Goal: Task Accomplishment & Management: Manage account settings

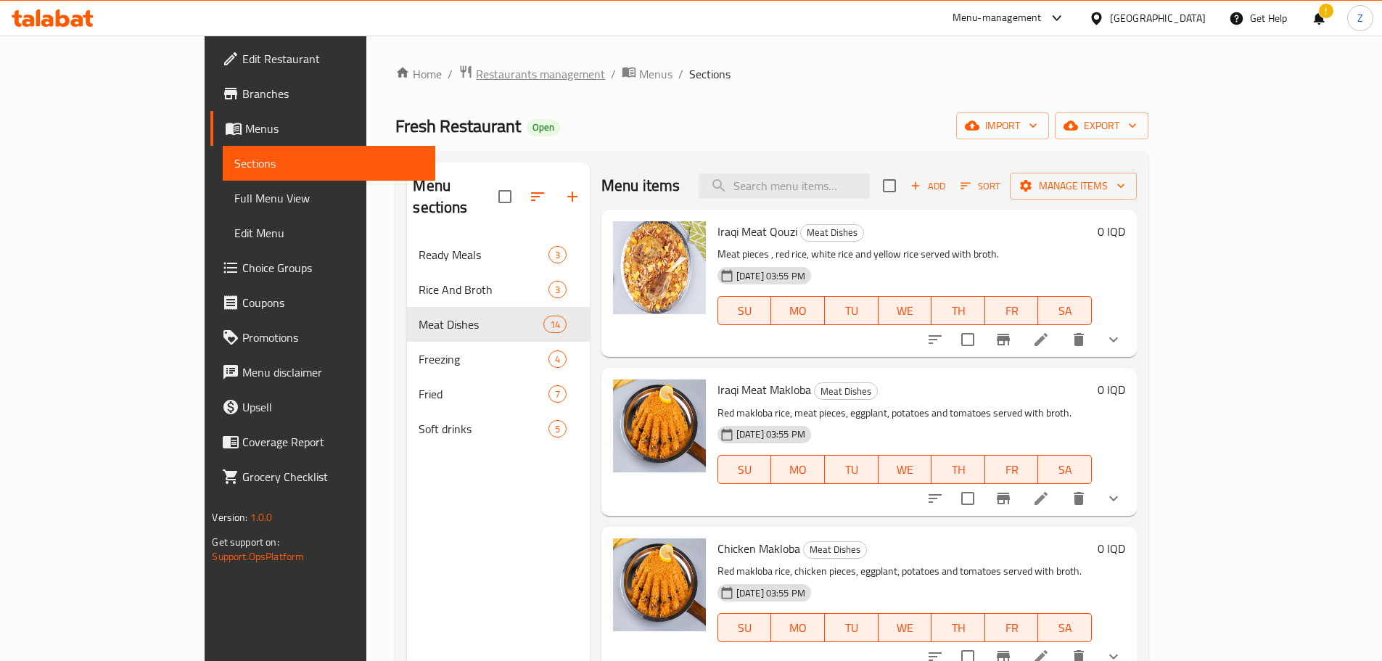
click at [476, 75] on span "Restaurants management" at bounding box center [540, 73] width 129 height 17
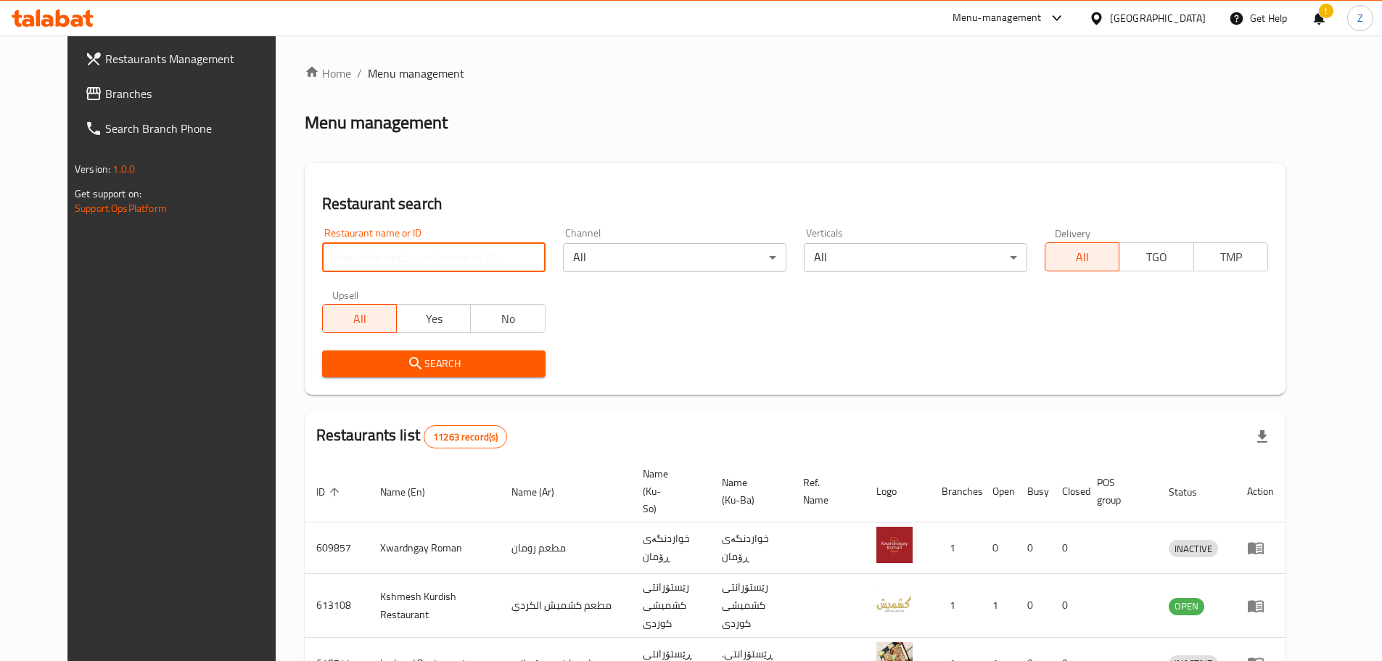
paste input "655897"
type input "655897"
click at [416, 380] on div "Search" at bounding box center [433, 364] width 241 height 44
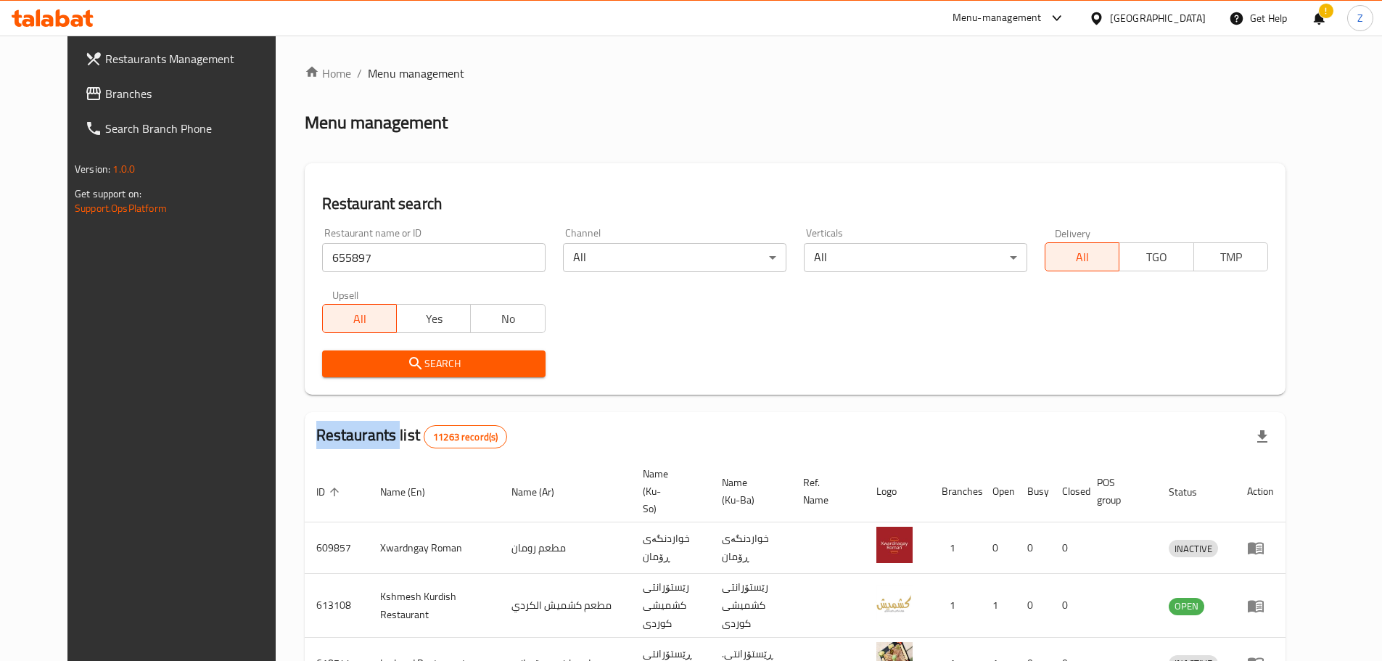
click at [417, 379] on div "Search" at bounding box center [433, 364] width 241 height 44
click at [439, 387] on div "Restaurant search Restaurant name or ID 655897 Restaurant name or ID Channel Al…" at bounding box center [795, 278] width 981 height 231
click at [442, 392] on div "Restaurant search Restaurant name or ID 655897 Restaurant name or ID Channel Al…" at bounding box center [795, 278] width 981 height 231
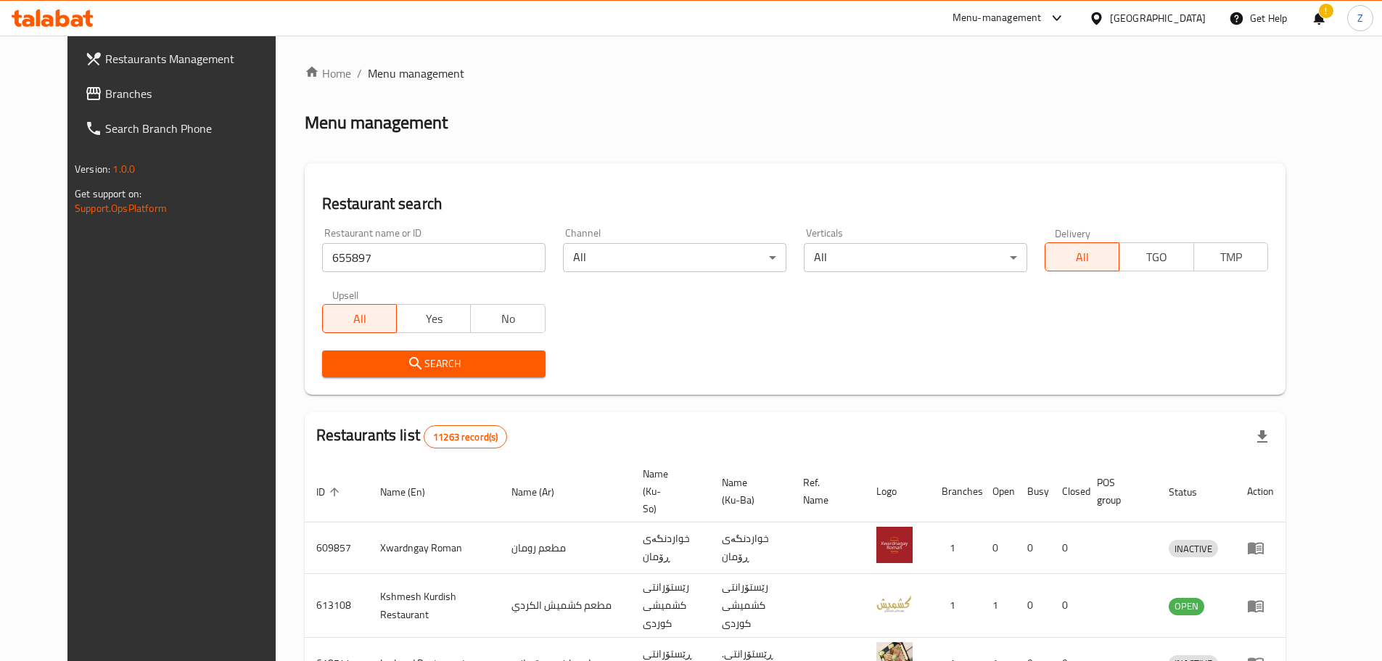
click at [437, 382] on div "Search" at bounding box center [433, 364] width 241 height 44
click at [440, 373] on button "Search" at bounding box center [433, 363] width 223 height 27
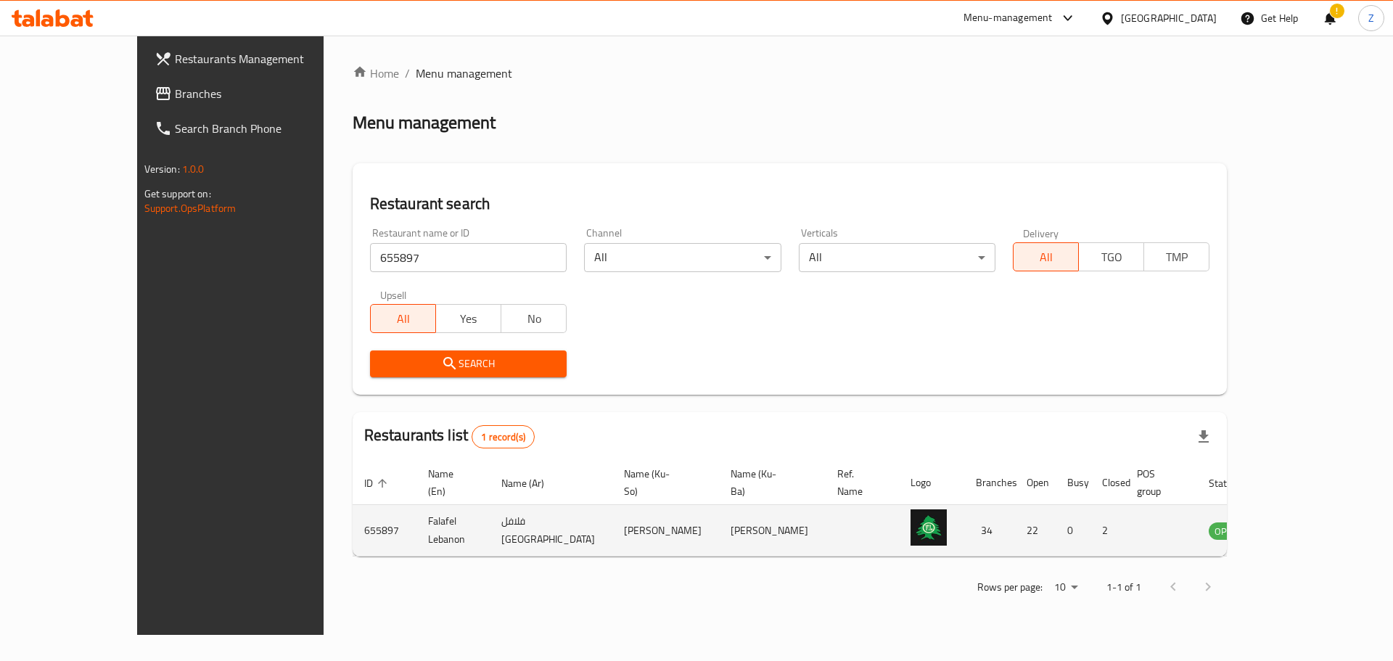
click at [1311, 522] on link "enhanced table" at bounding box center [1298, 530] width 27 height 17
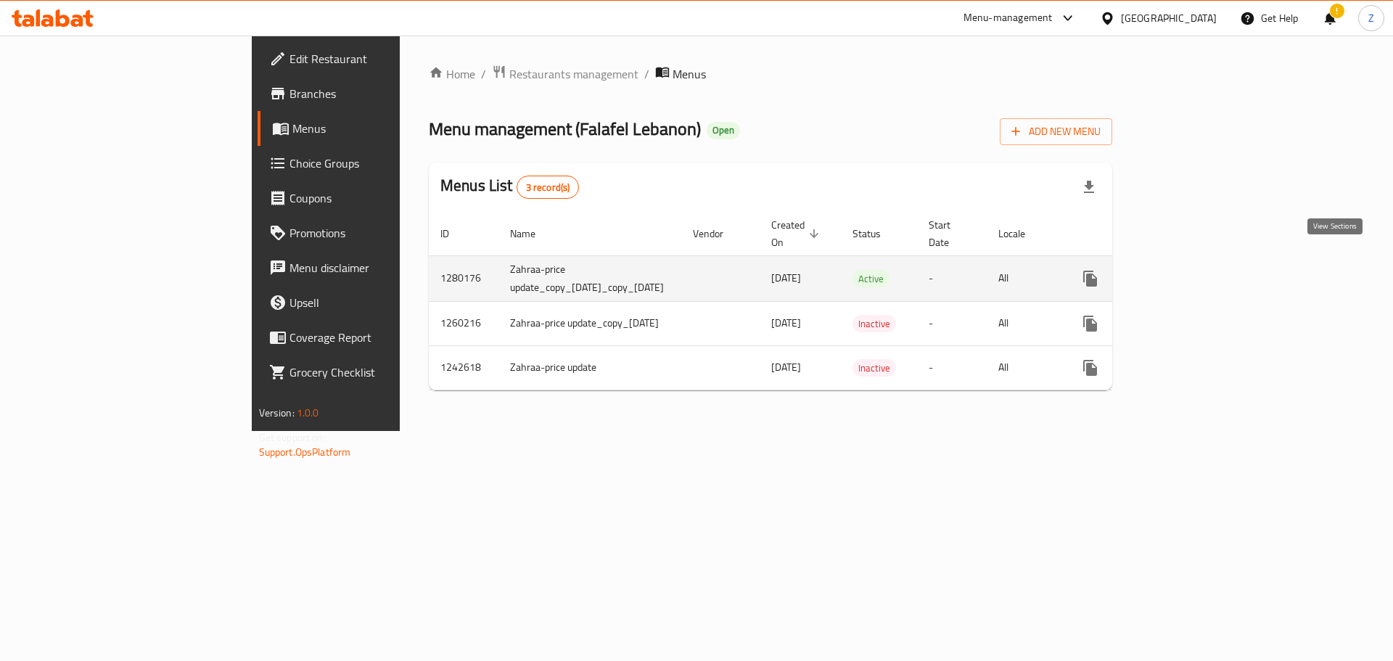
click at [1212, 273] on link "enhanced table" at bounding box center [1194, 278] width 35 height 35
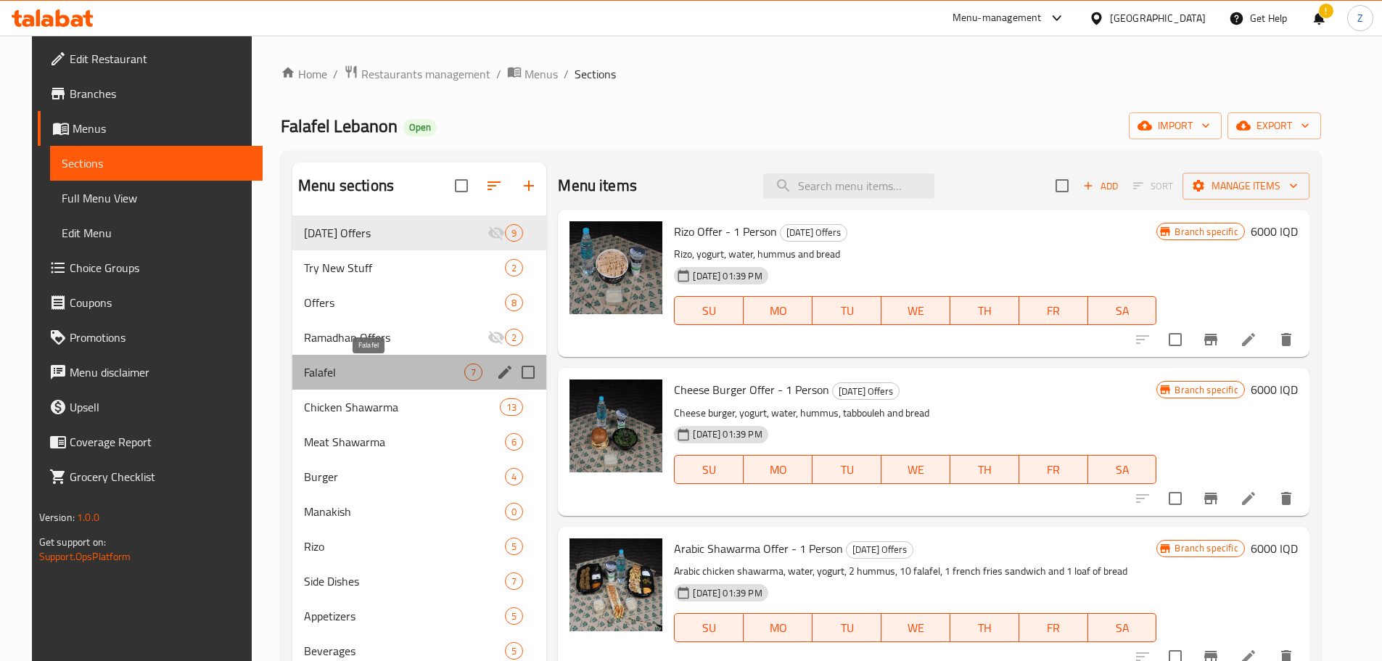
click at [363, 375] on span "Falafel" at bounding box center [384, 371] width 160 height 17
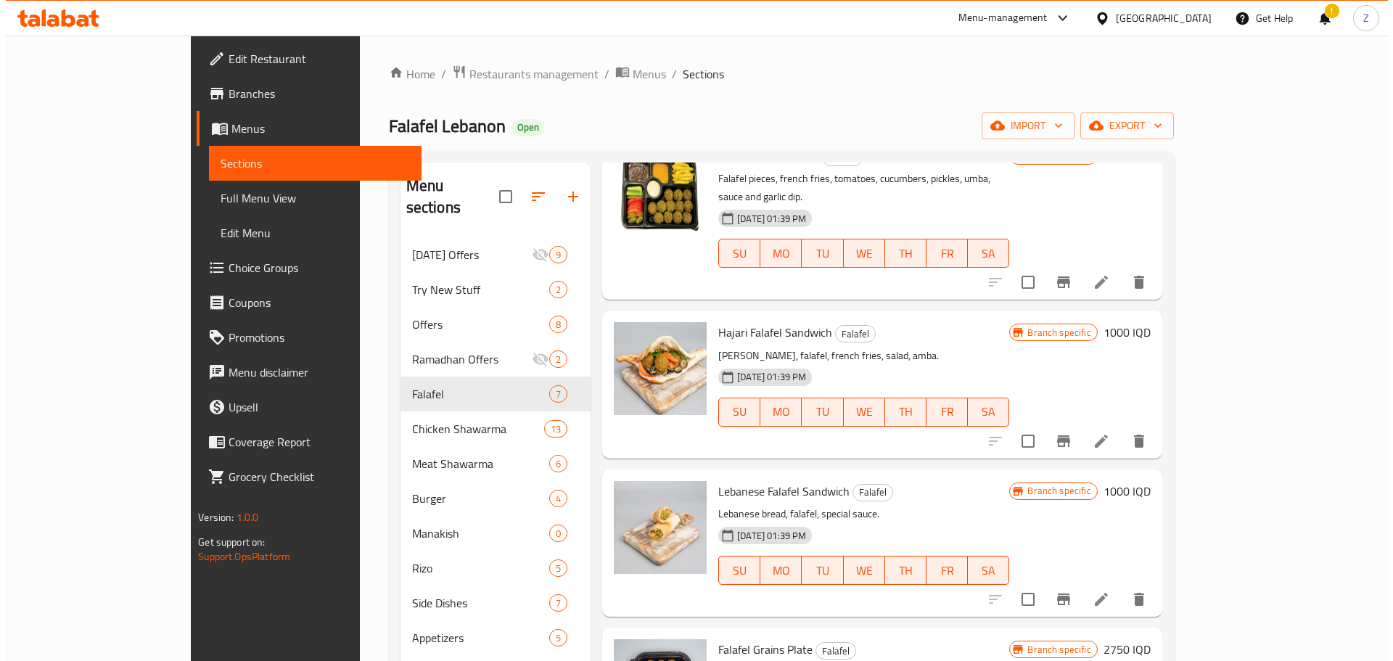
scroll to position [145, 0]
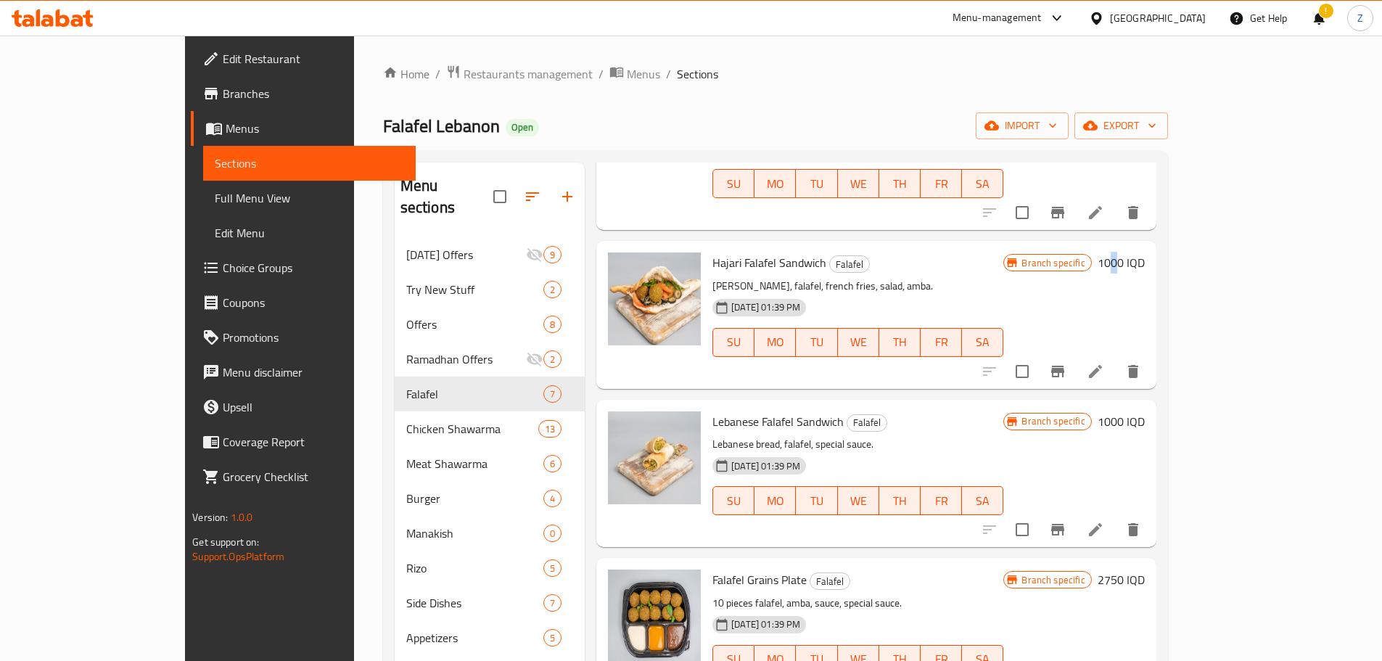
click at [1145, 254] on h6 "1000 IQD" at bounding box center [1121, 262] width 47 height 20
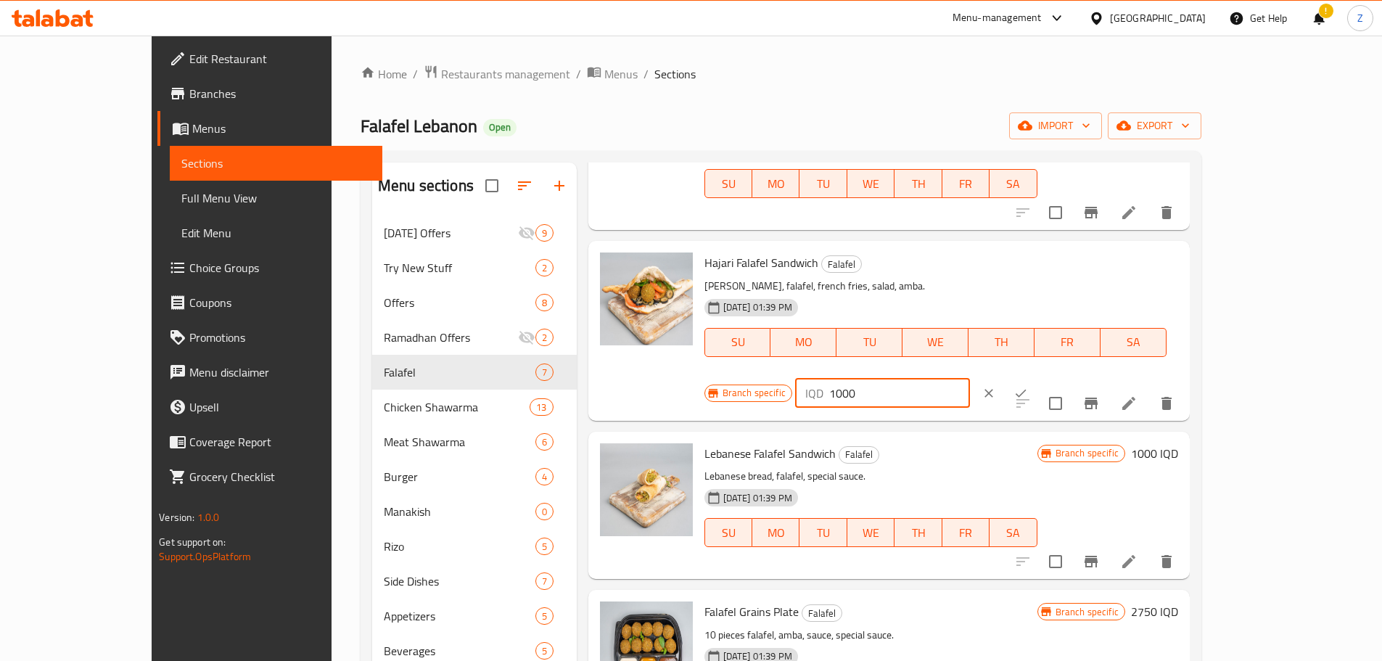
drag, startPoint x: 1161, startPoint y: 257, endPoint x: 1124, endPoint y: 246, distance: 38.6
click at [970, 379] on input "1000" at bounding box center [899, 393] width 141 height 29
click at [970, 379] on input "1250" at bounding box center [899, 393] width 141 height 29
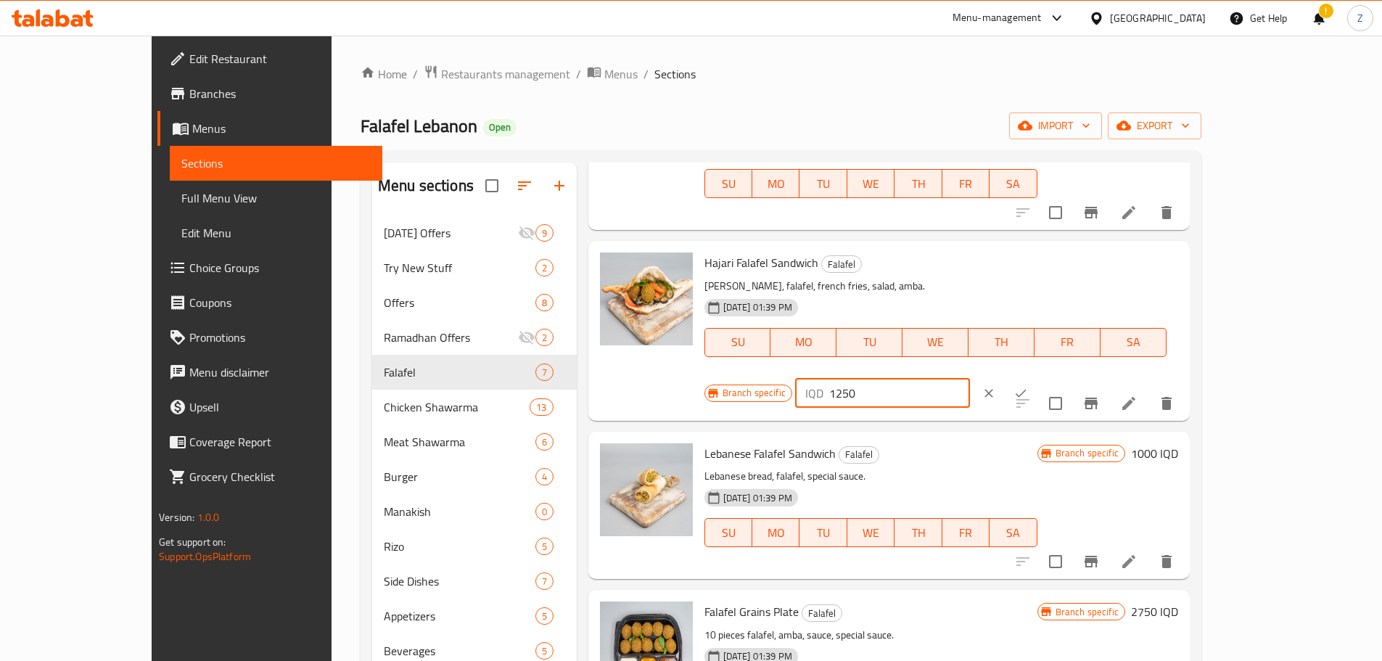
type input "1250"
click at [1028, 386] on icon "ok" at bounding box center [1020, 393] width 15 height 15
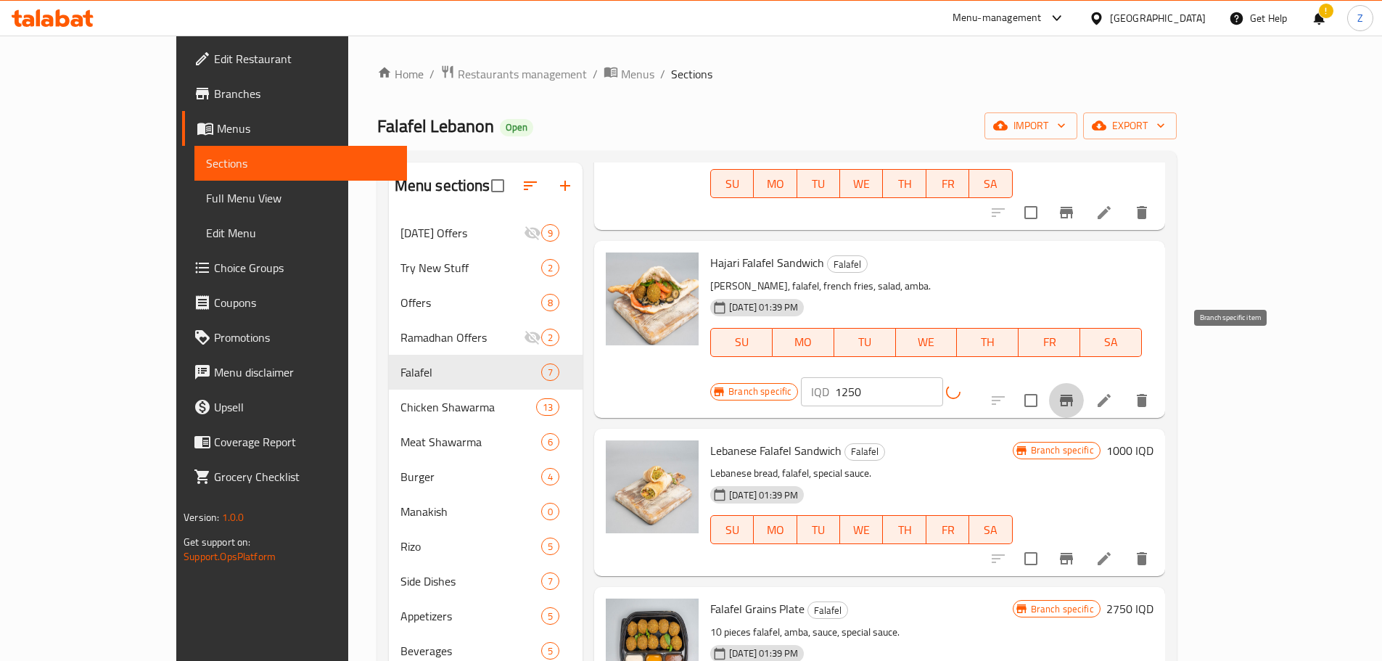
click at [1073, 395] on icon "Branch-specific-item" at bounding box center [1066, 401] width 13 height 12
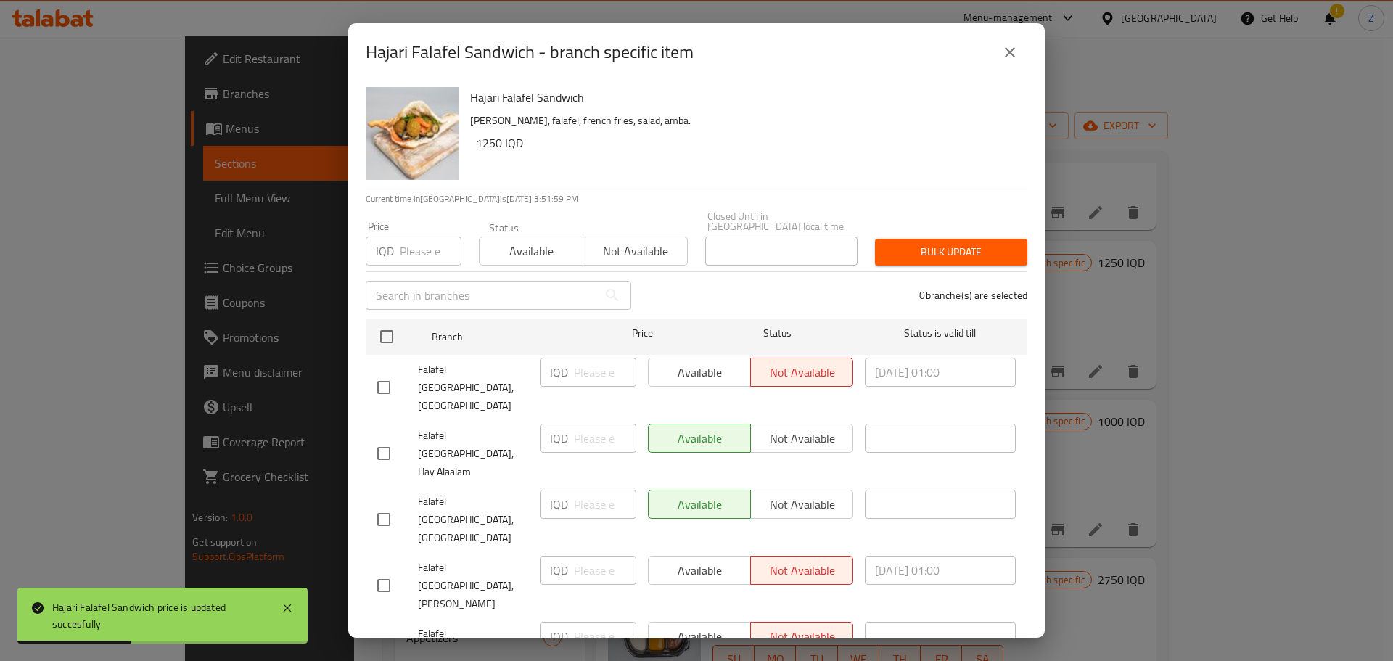
click at [1006, 35] on button "close" at bounding box center [1009, 52] width 35 height 35
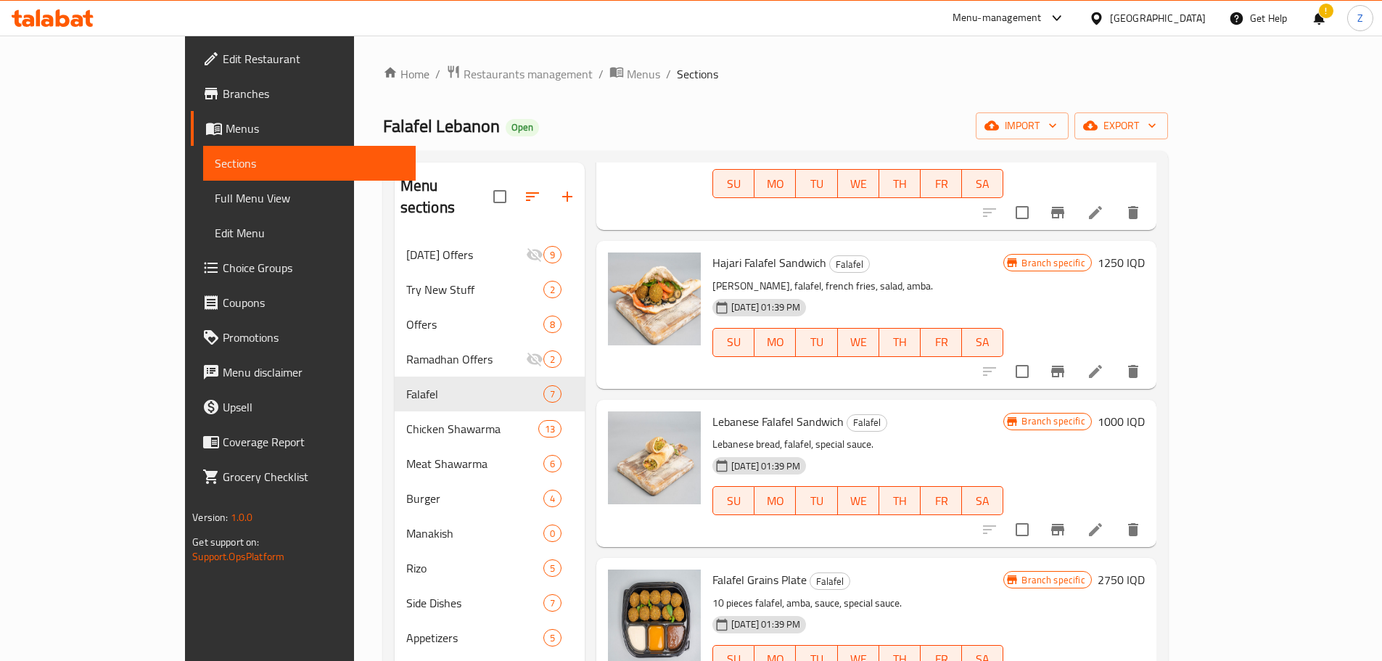
click at [1145, 252] on h6 "1250 IQD" at bounding box center [1121, 262] width 47 height 20
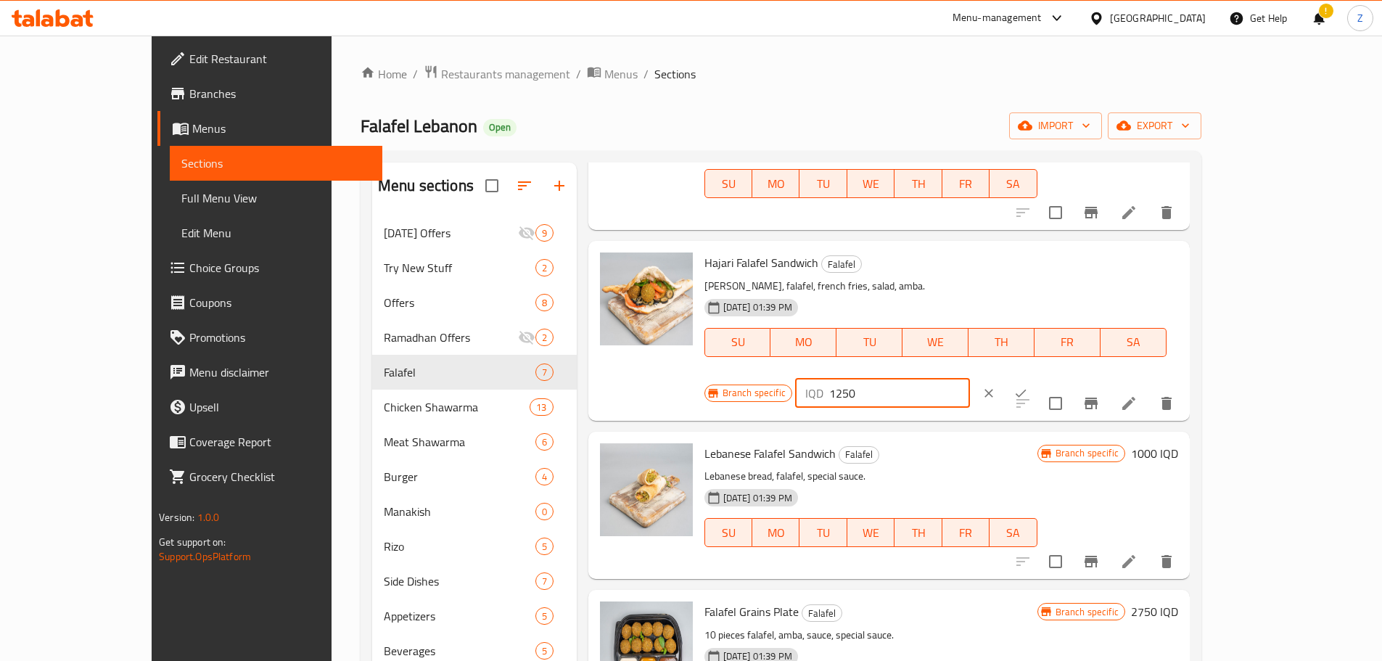
drag, startPoint x: 1187, startPoint y: 250, endPoint x: 1126, endPoint y: 264, distance: 62.5
click at [970, 379] on input "1250" at bounding box center [899, 393] width 141 height 29
type input "1000"
click at [1028, 386] on icon "ok" at bounding box center [1020, 393] width 15 height 15
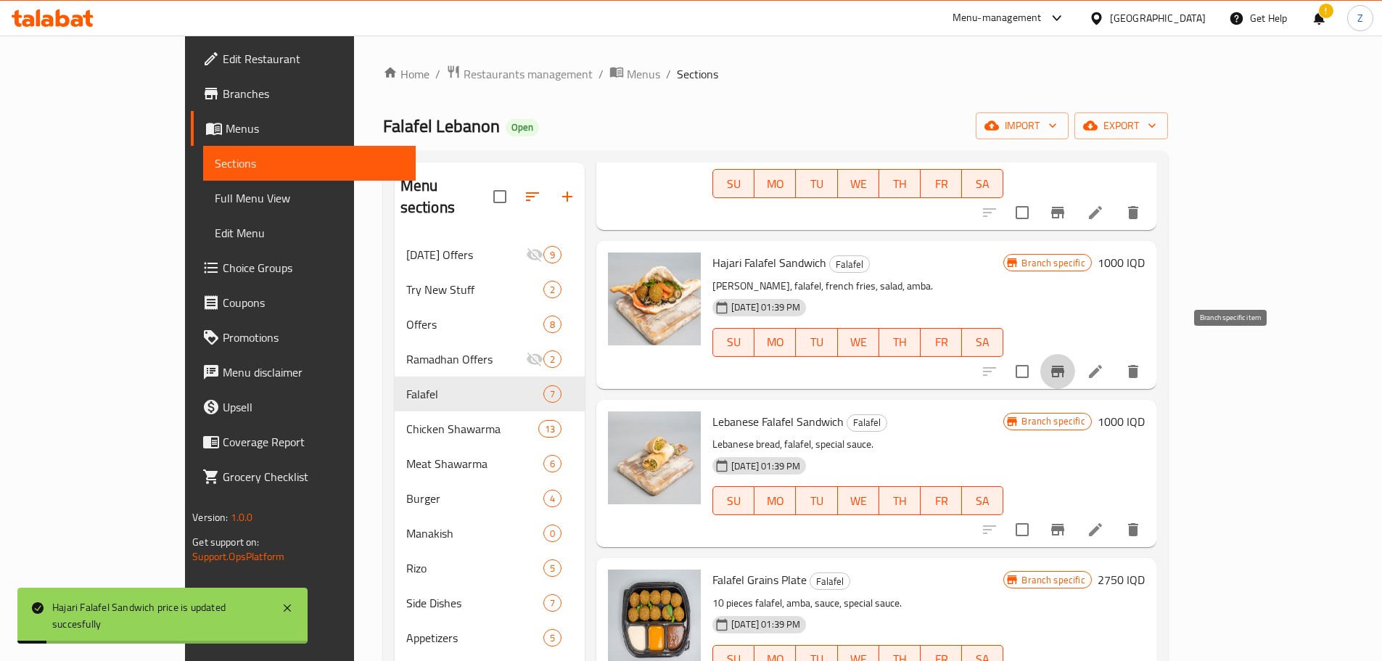
click at [1066, 363] on icon "Branch-specific-item" at bounding box center [1057, 371] width 17 height 17
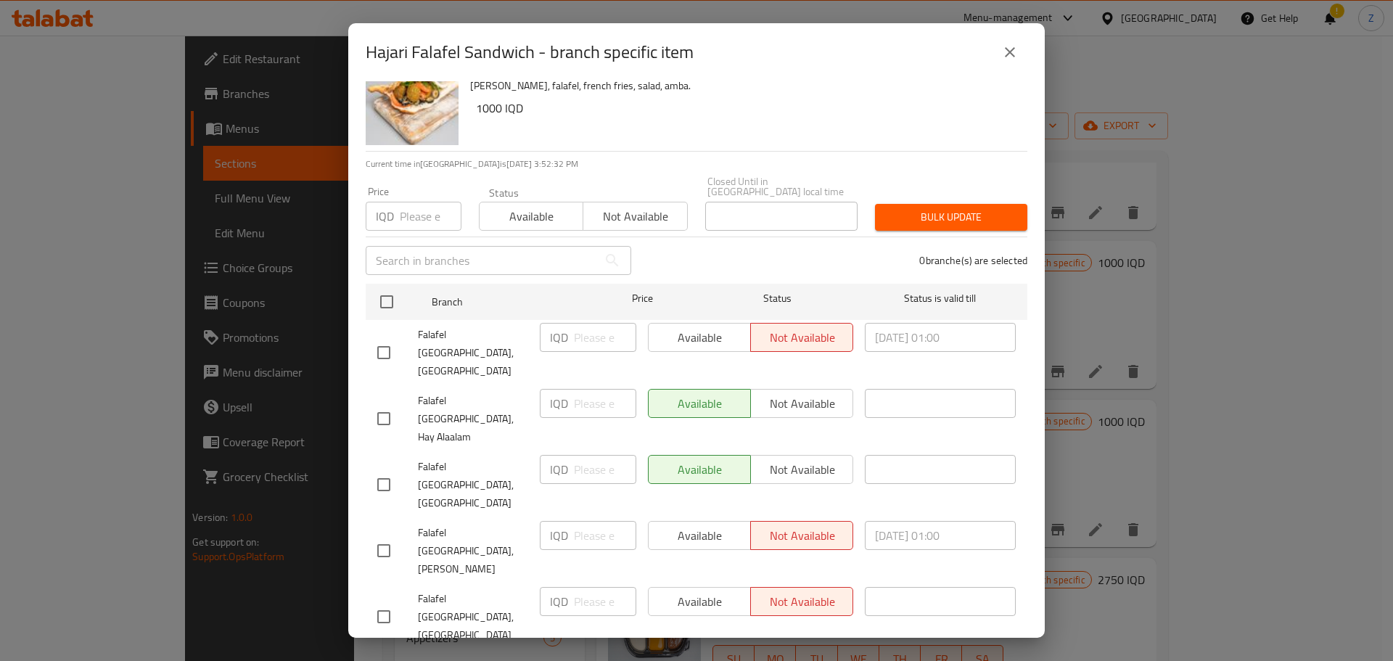
scroll to position [0, 0]
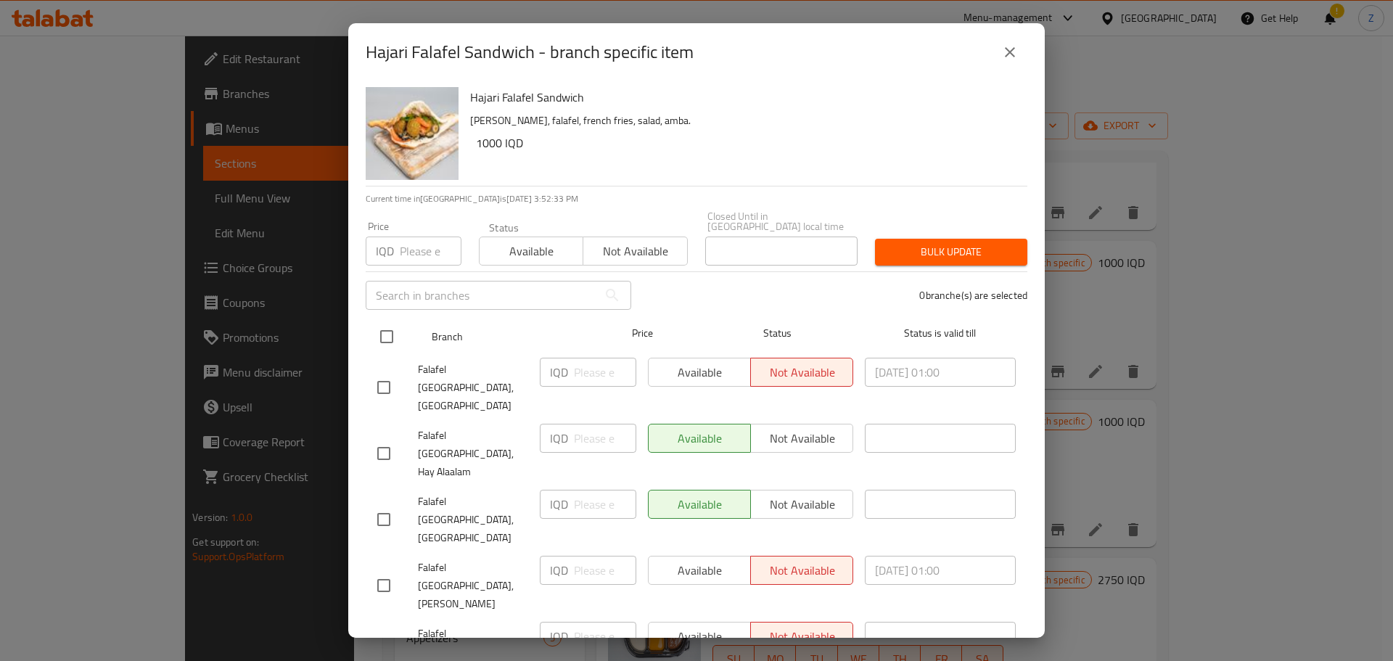
click at [391, 325] on input "checkbox" at bounding box center [386, 336] width 30 height 30
checkbox input "true"
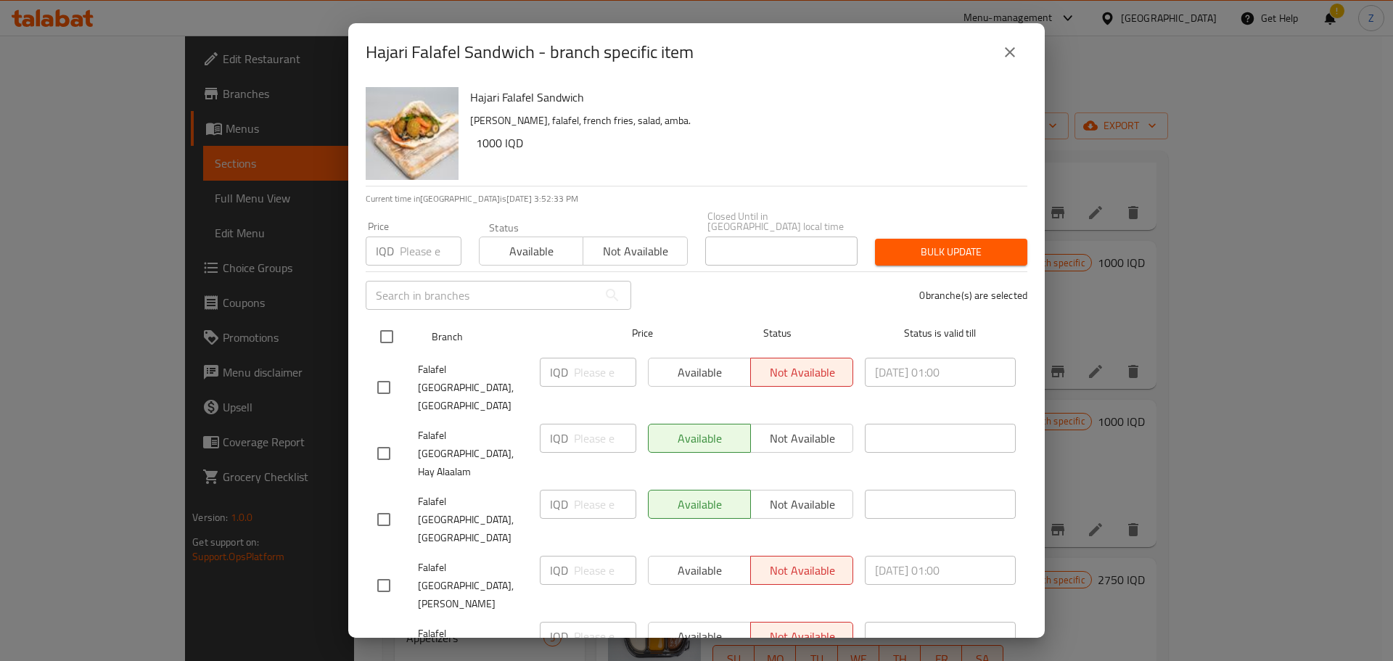
checkbox input "true"
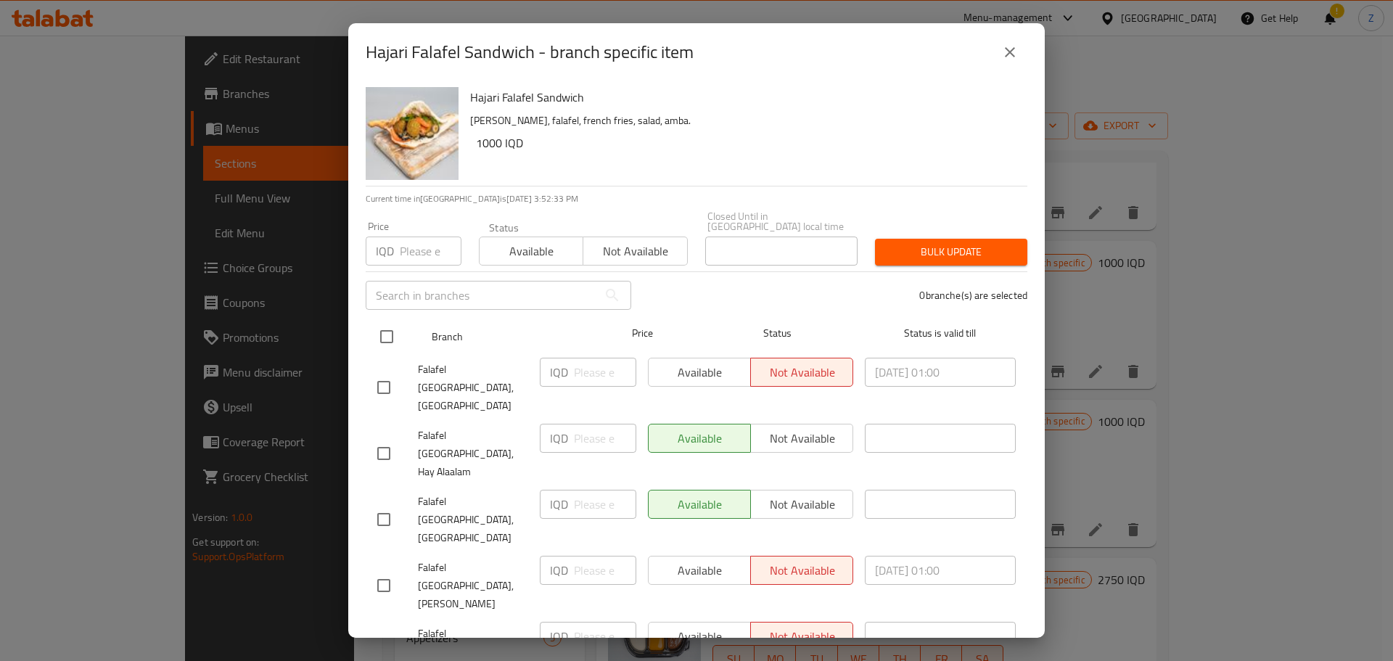
checkbox input "true"
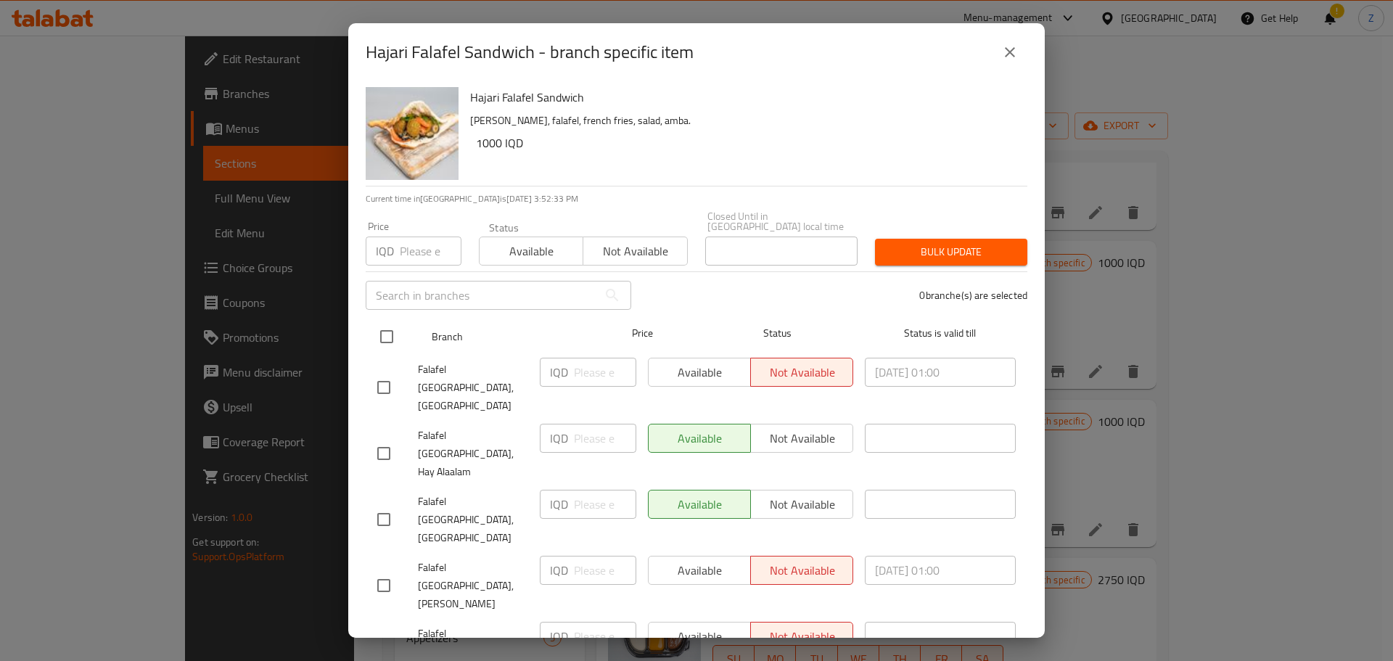
checkbox input "true"
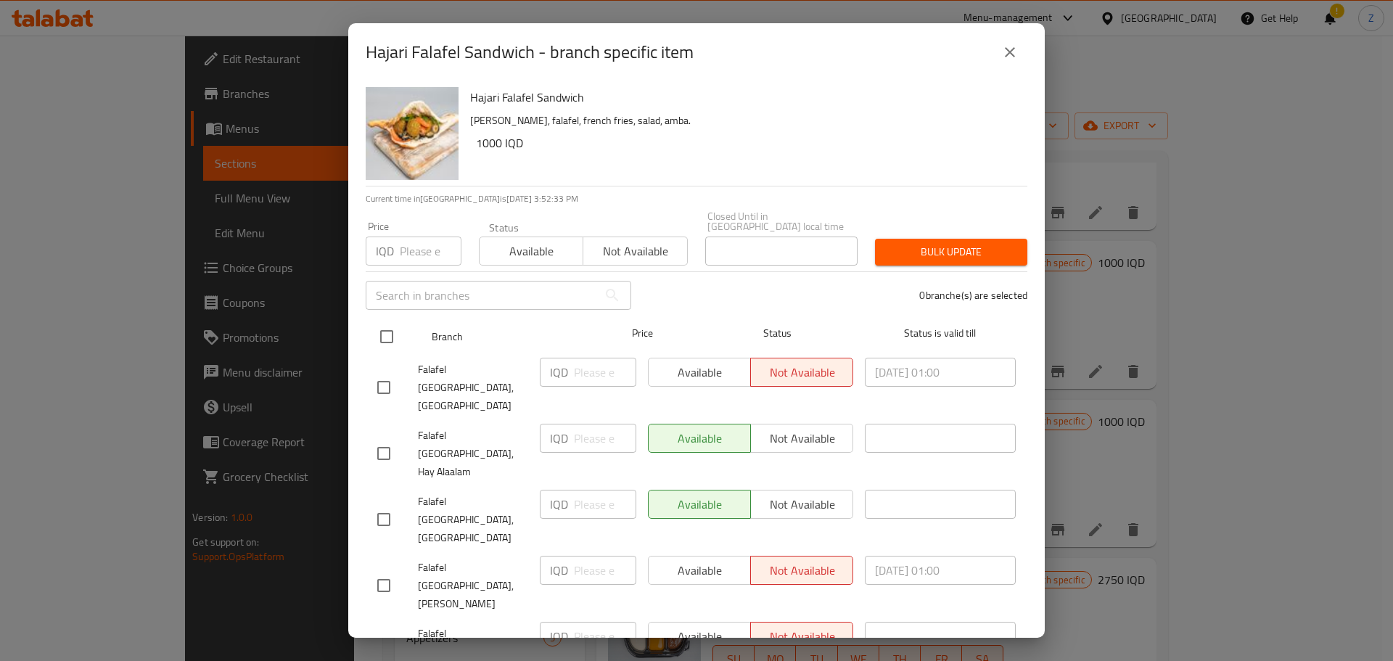
checkbox input "true"
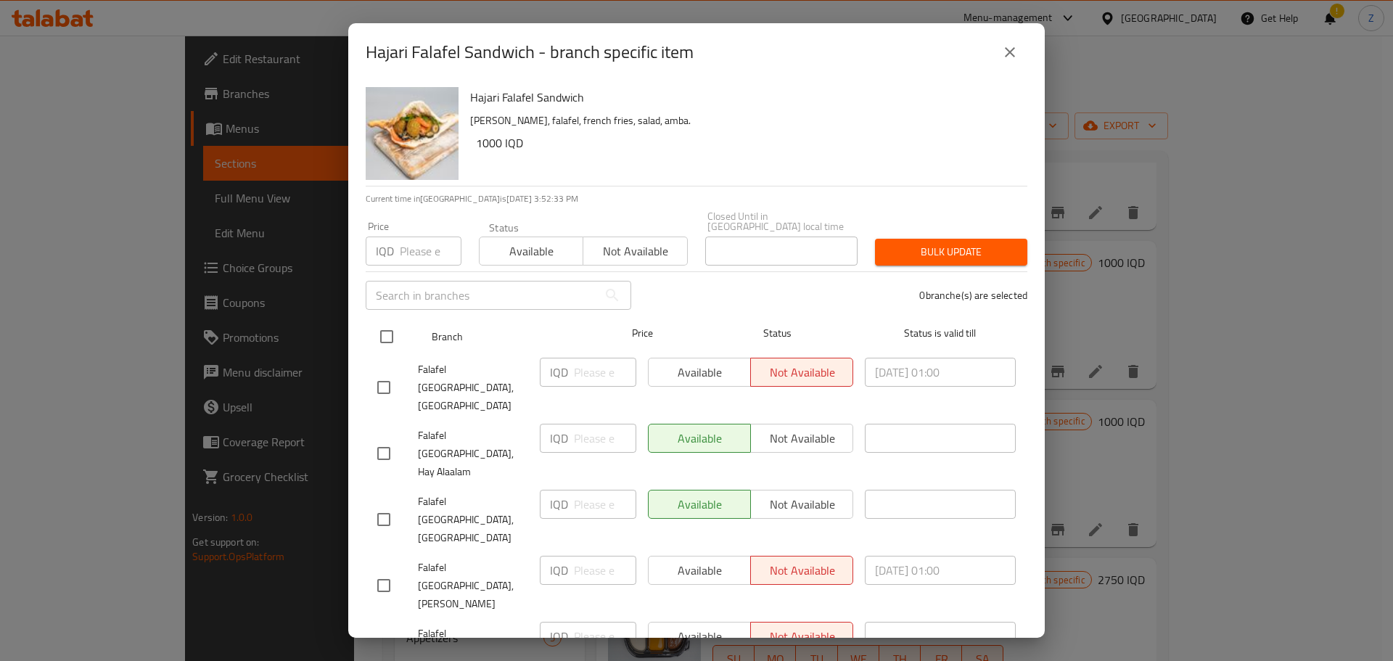
checkbox input "true"
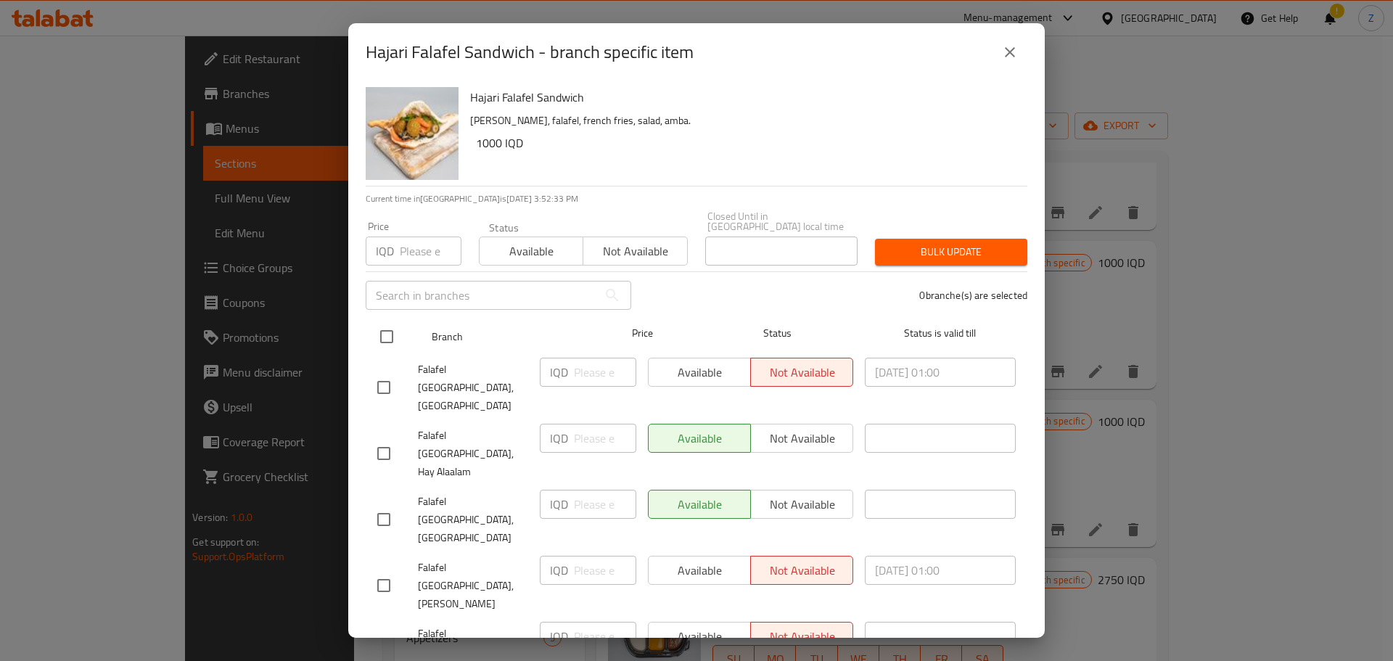
checkbox input "true"
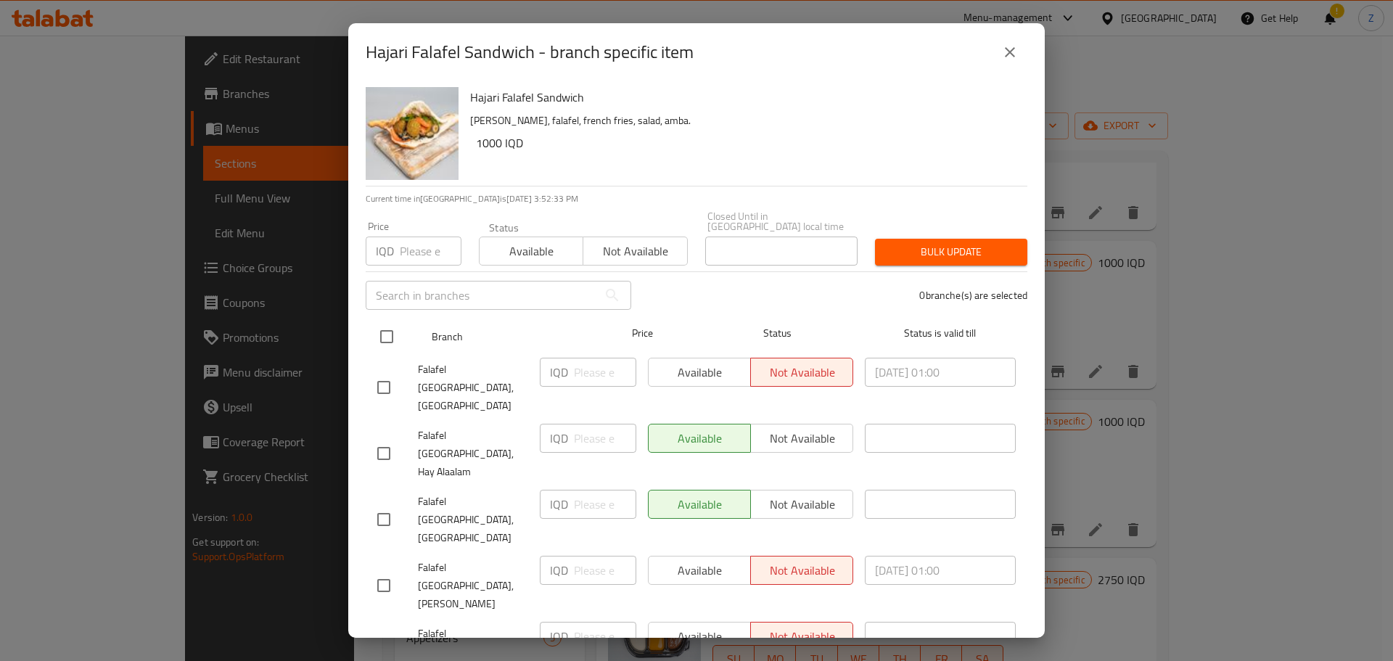
checkbox input "true"
click at [375, 321] on input "checkbox" at bounding box center [386, 336] width 30 height 30
checkbox input "false"
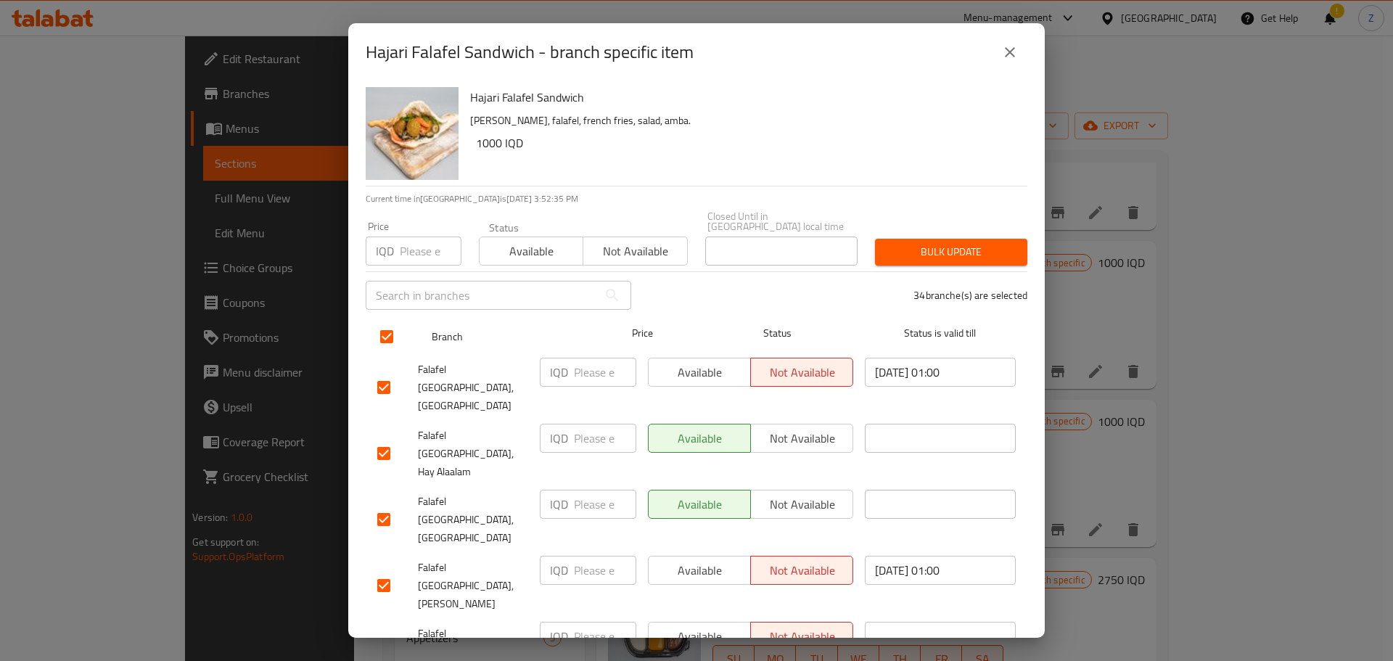
checkbox input "false"
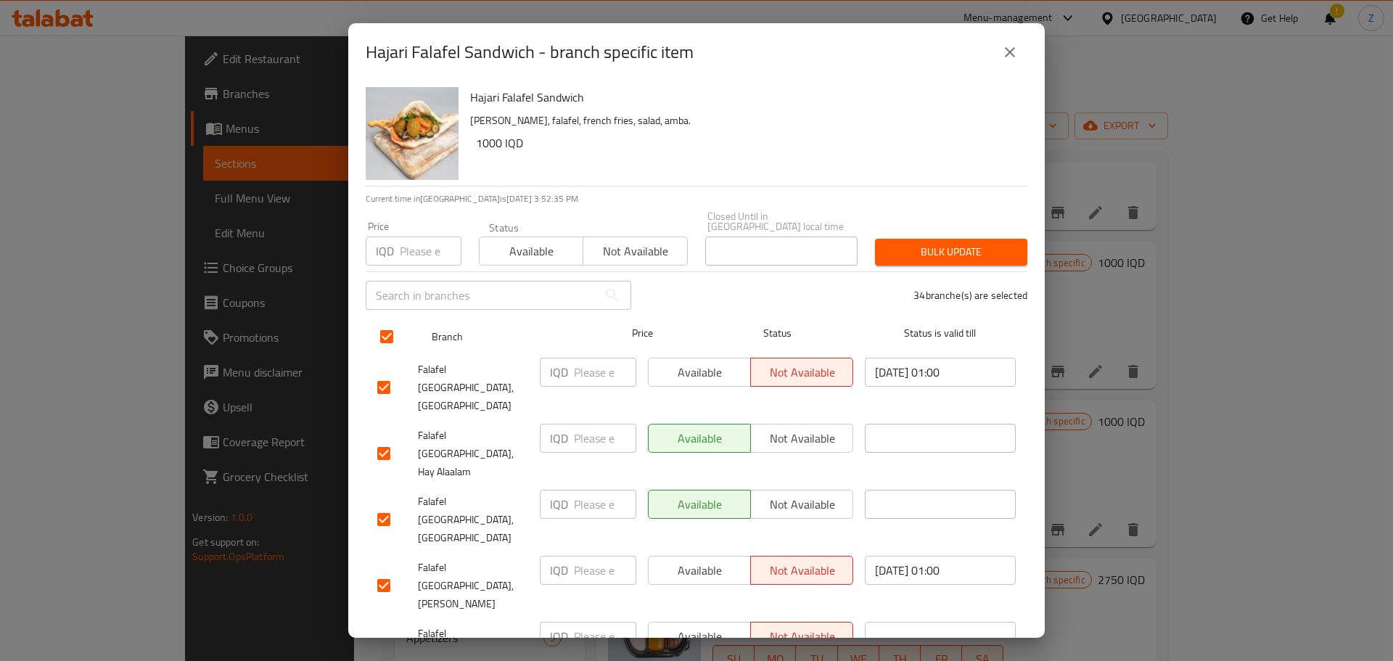
checkbox input "false"
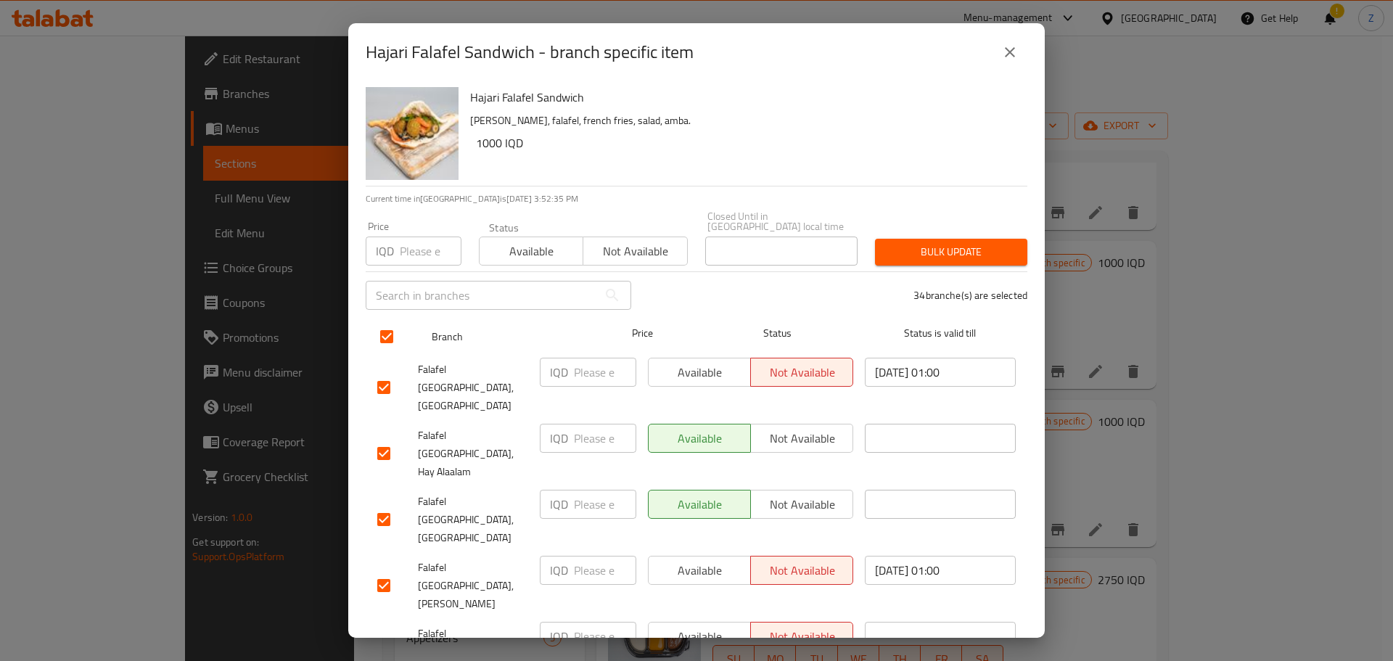
checkbox input "false"
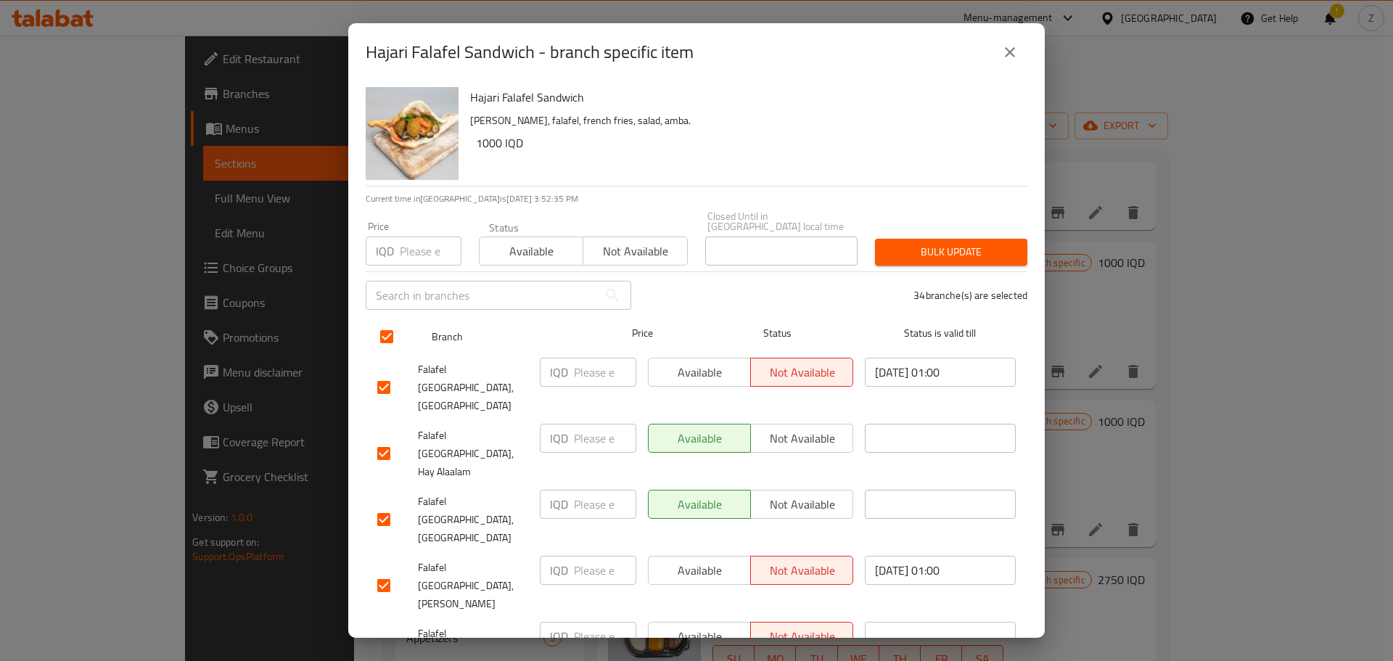
checkbox input "false"
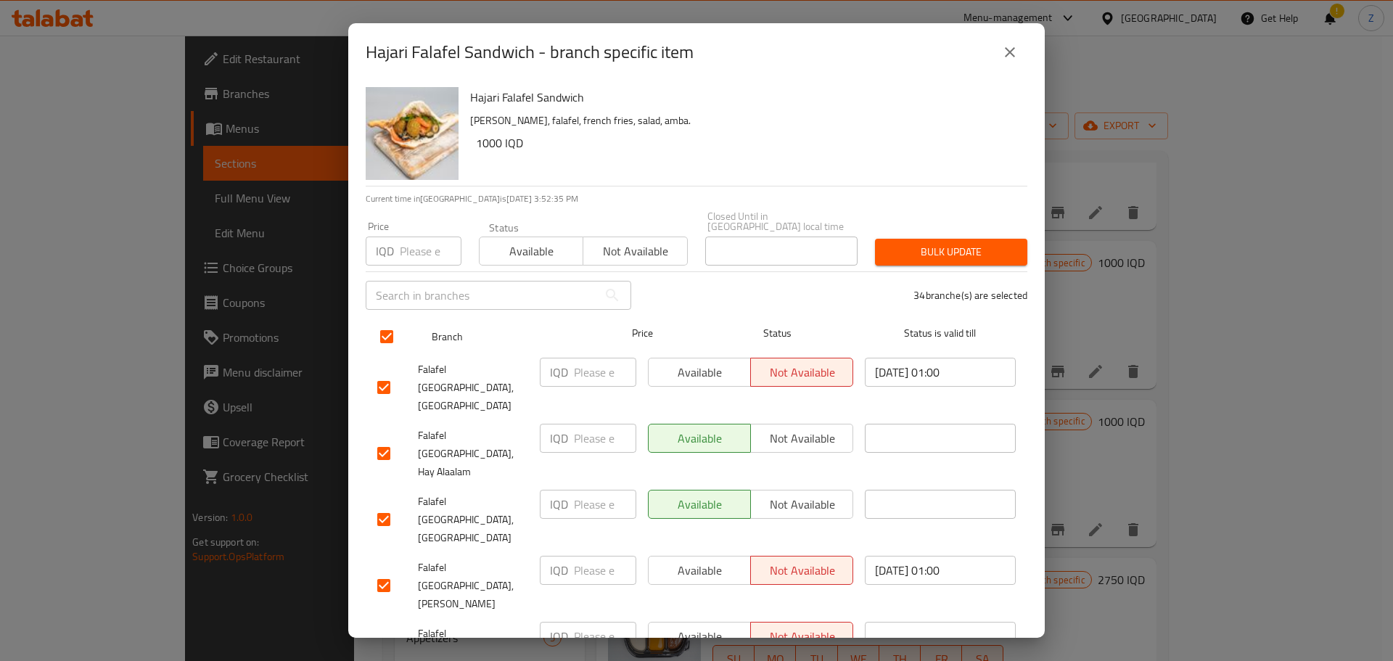
checkbox input "false"
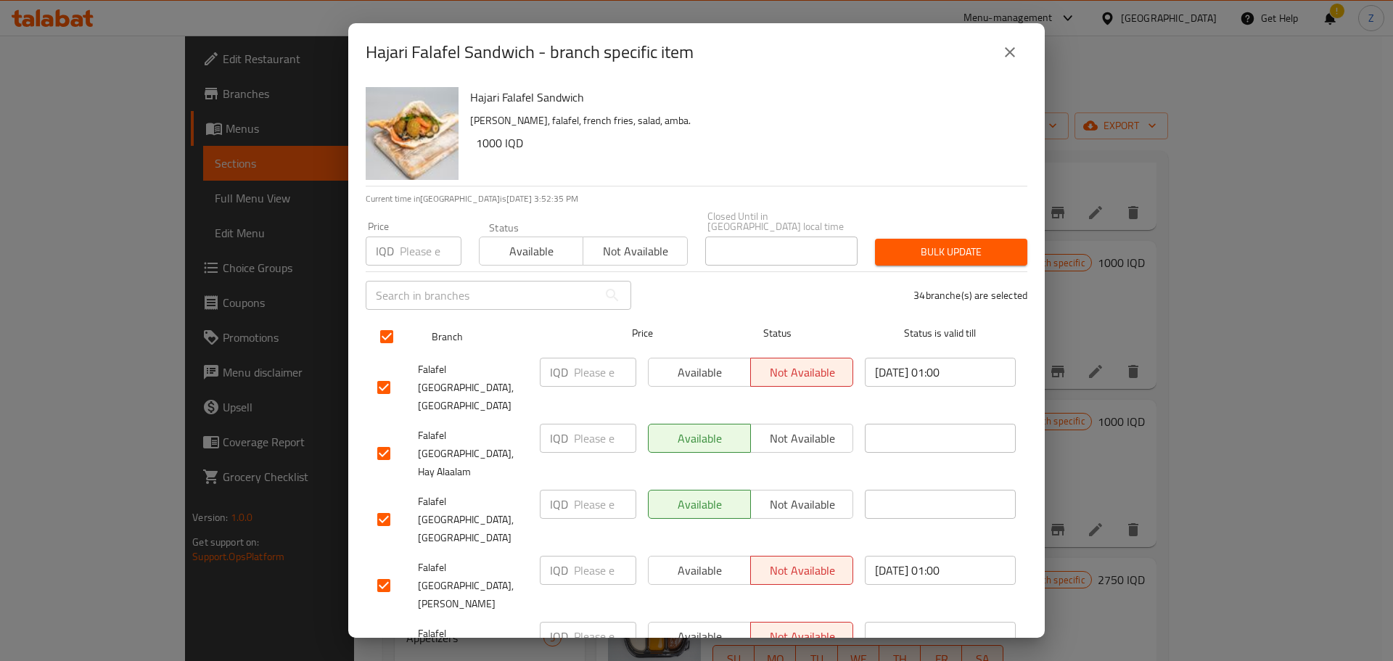
checkbox input "false"
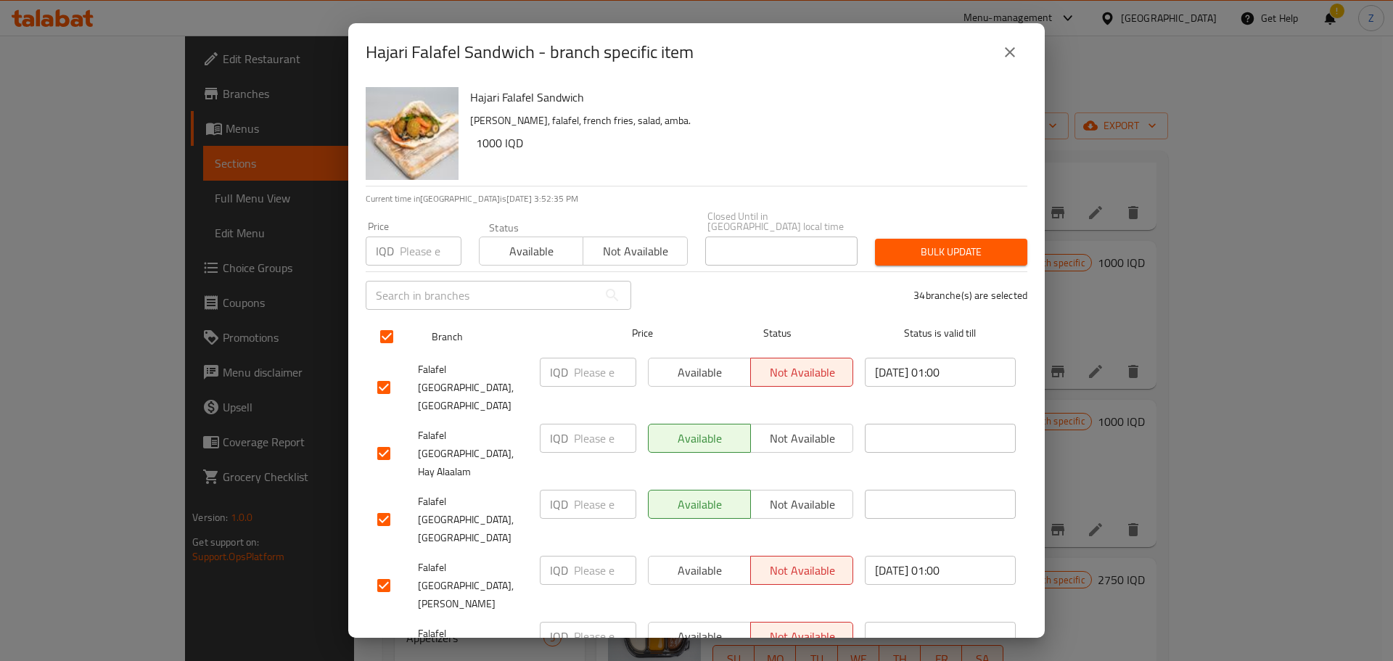
checkbox input "false"
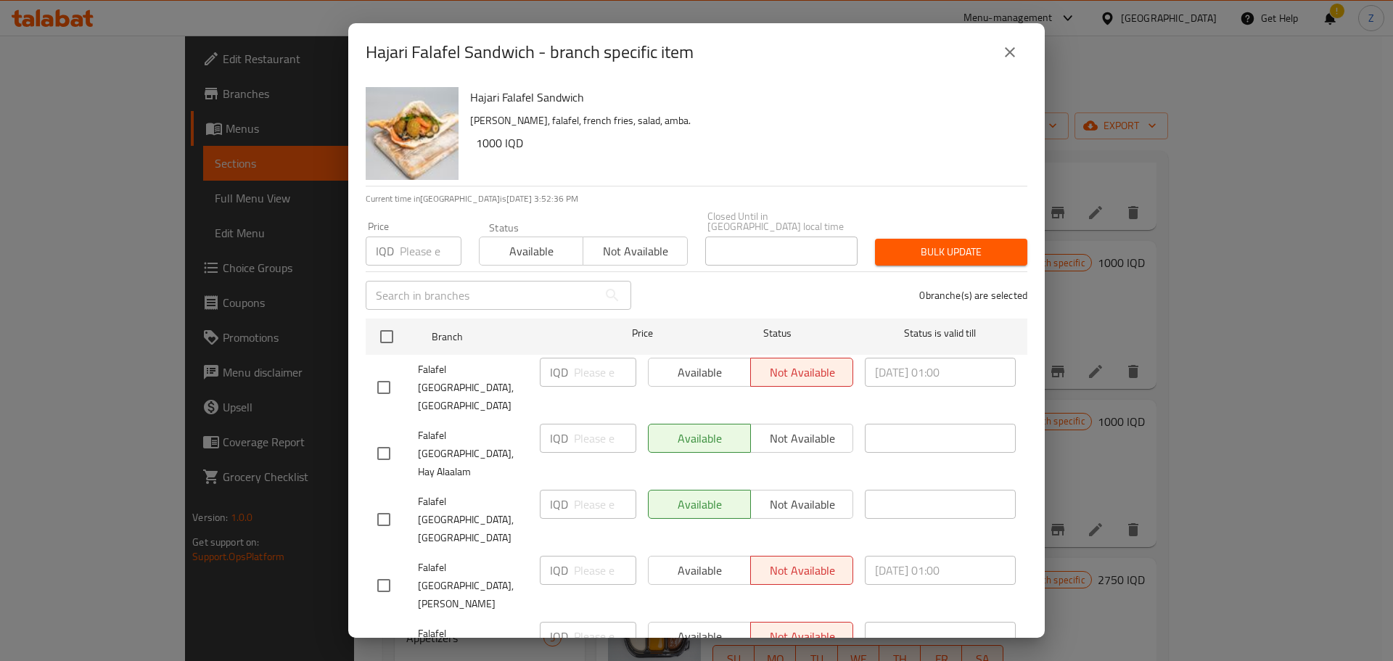
click at [380, 372] on input "checkbox" at bounding box center [383, 387] width 30 height 30
checkbox input "false"
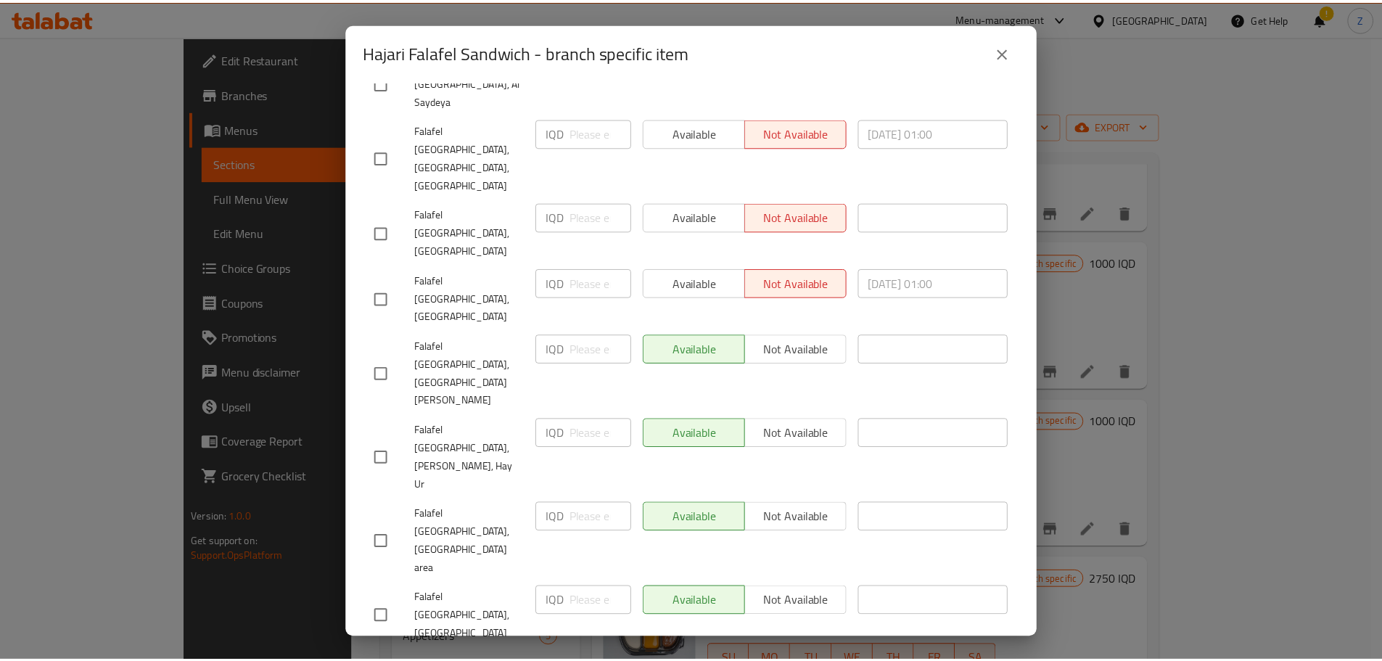
scroll to position [1268, 0]
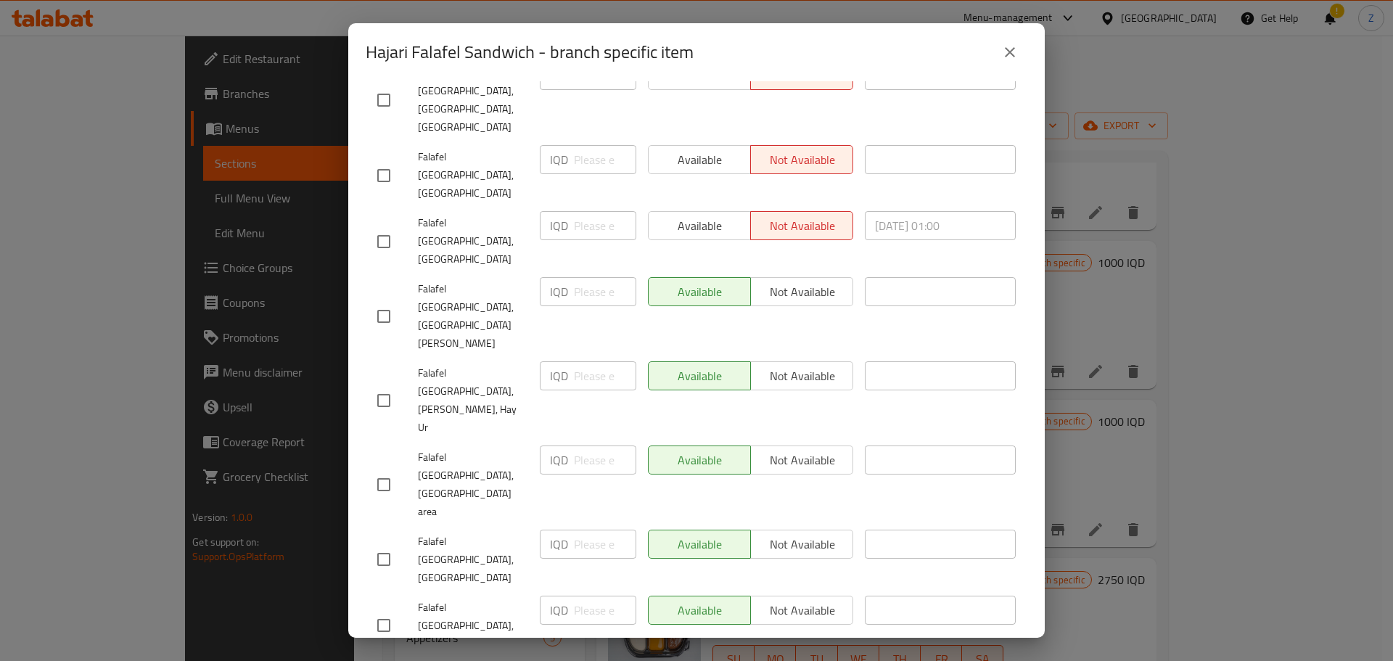
checkbox input "true"
paste input "1250"
type input "1250"
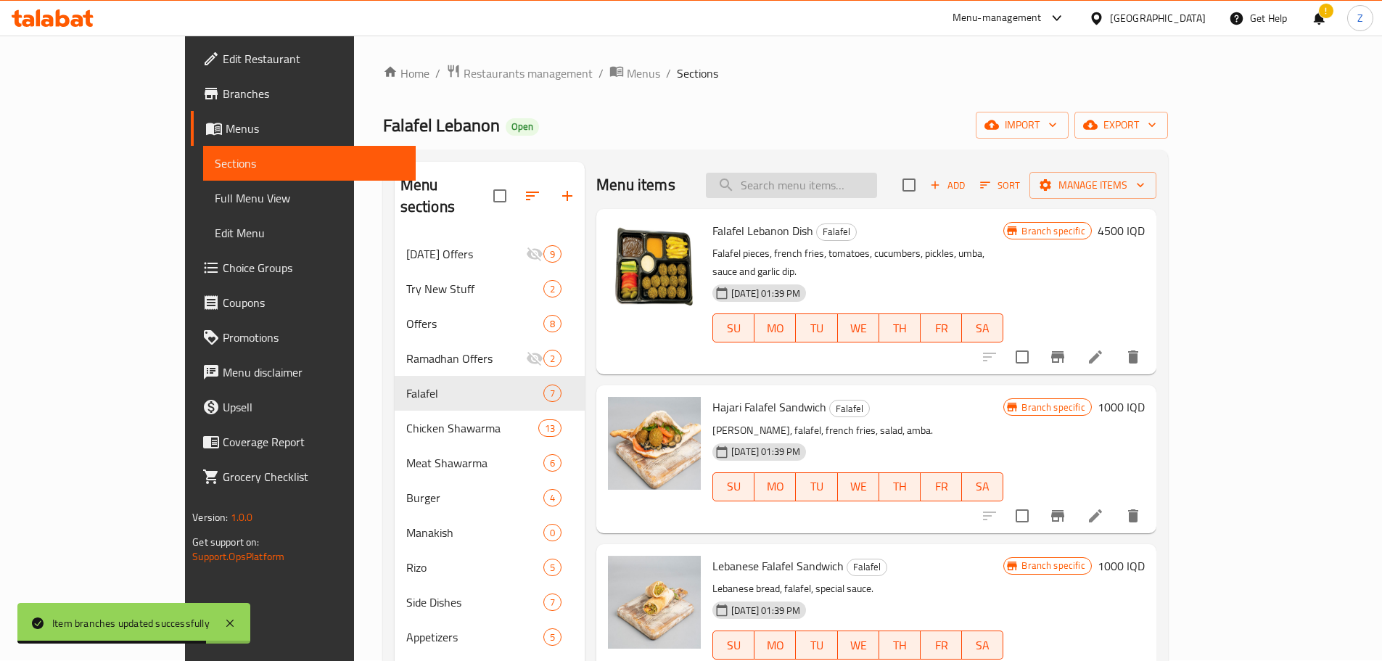
scroll to position [0, 0]
click at [794, 184] on input "search" at bounding box center [791, 185] width 171 height 25
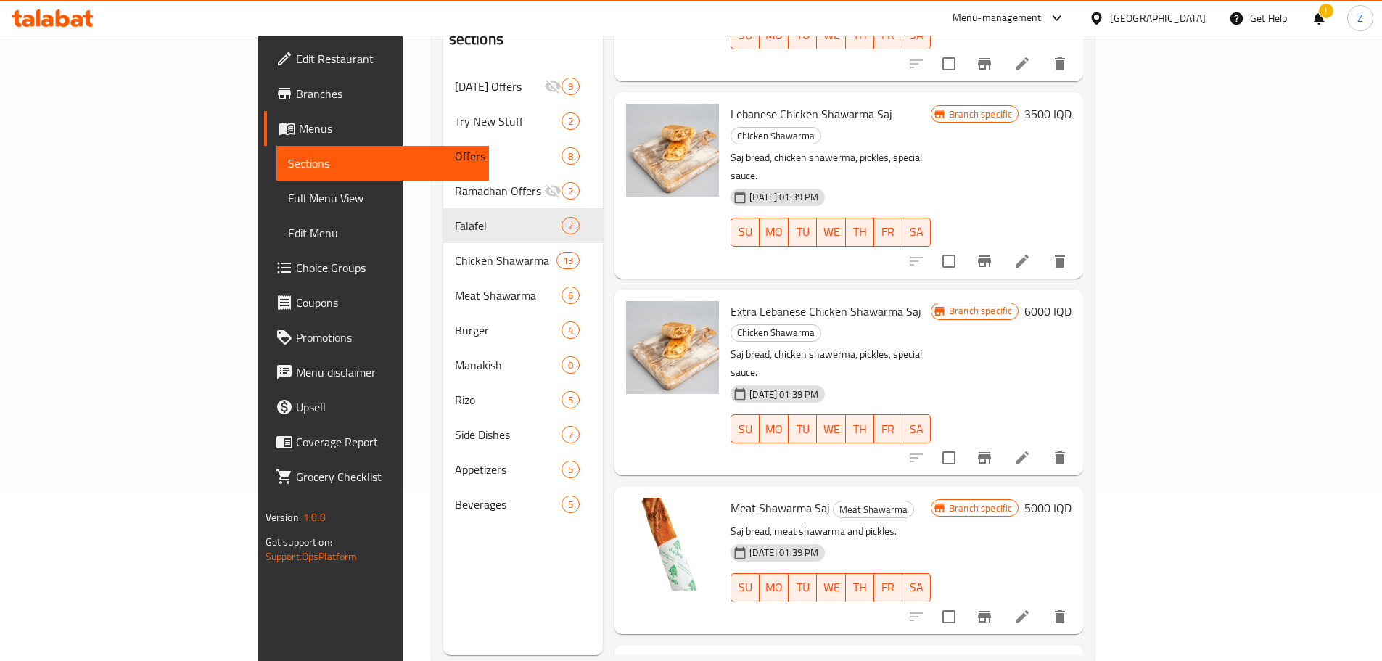
scroll to position [203, 0]
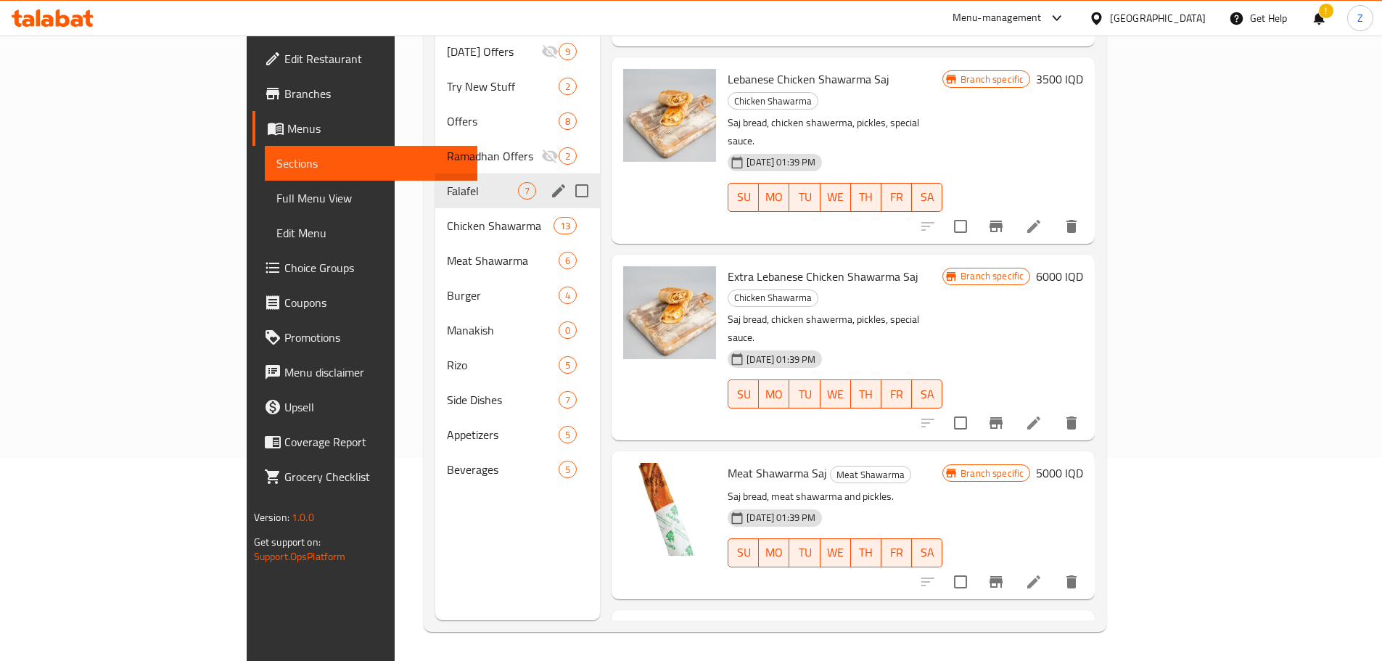
type input "صاج"
click at [447, 182] on span "Falafel" at bounding box center [482, 190] width 71 height 17
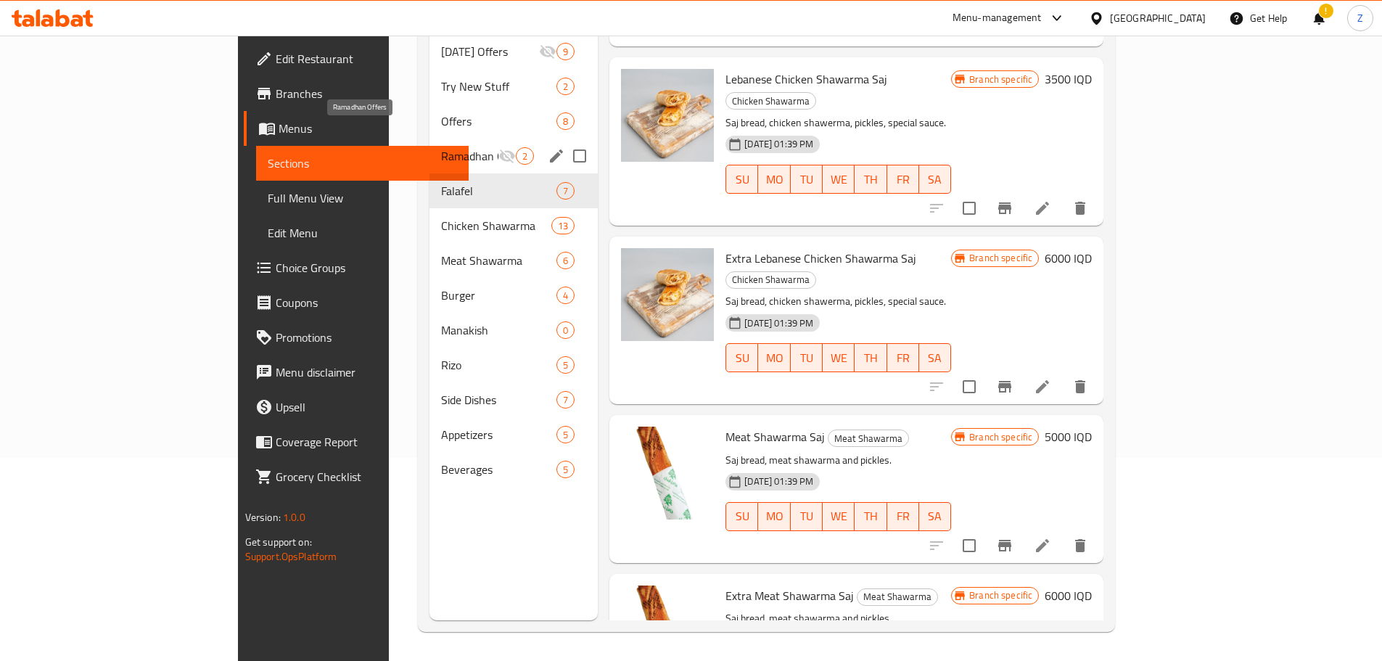
click at [441, 147] on span "Ramadhan Offers" at bounding box center [469, 155] width 57 height 17
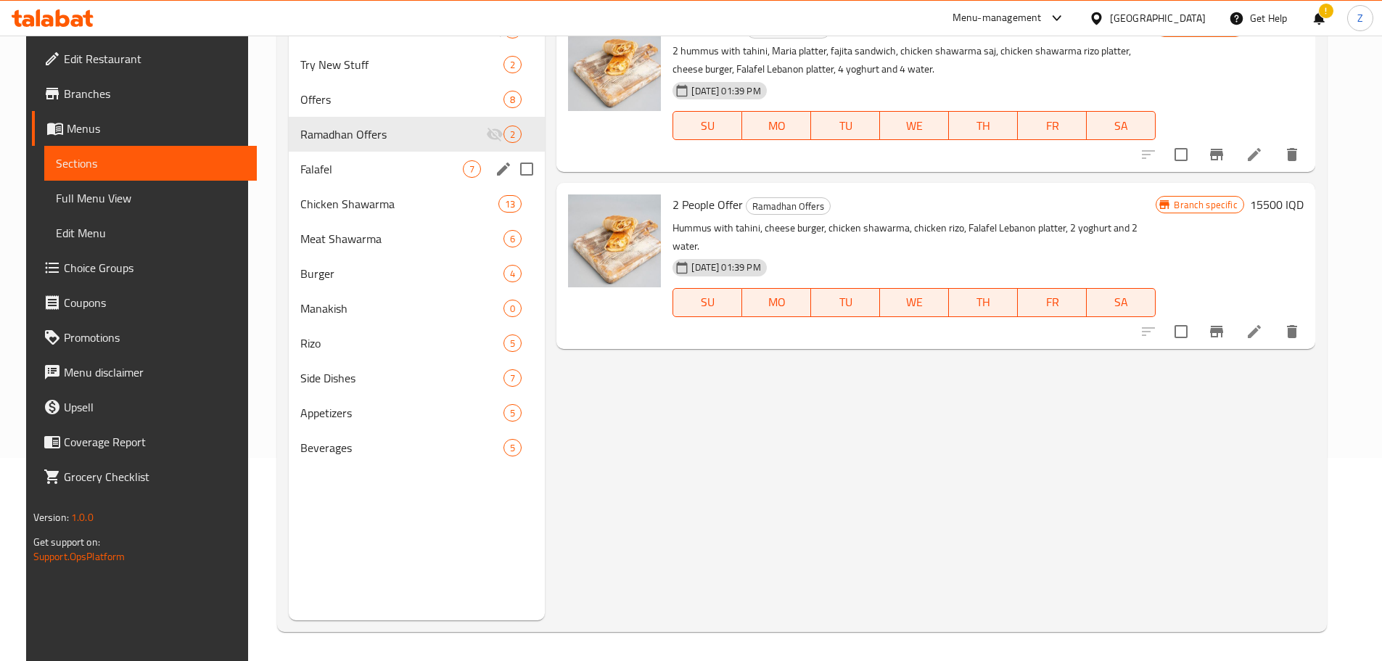
click at [325, 158] on div "Falafel 7" at bounding box center [417, 169] width 257 height 35
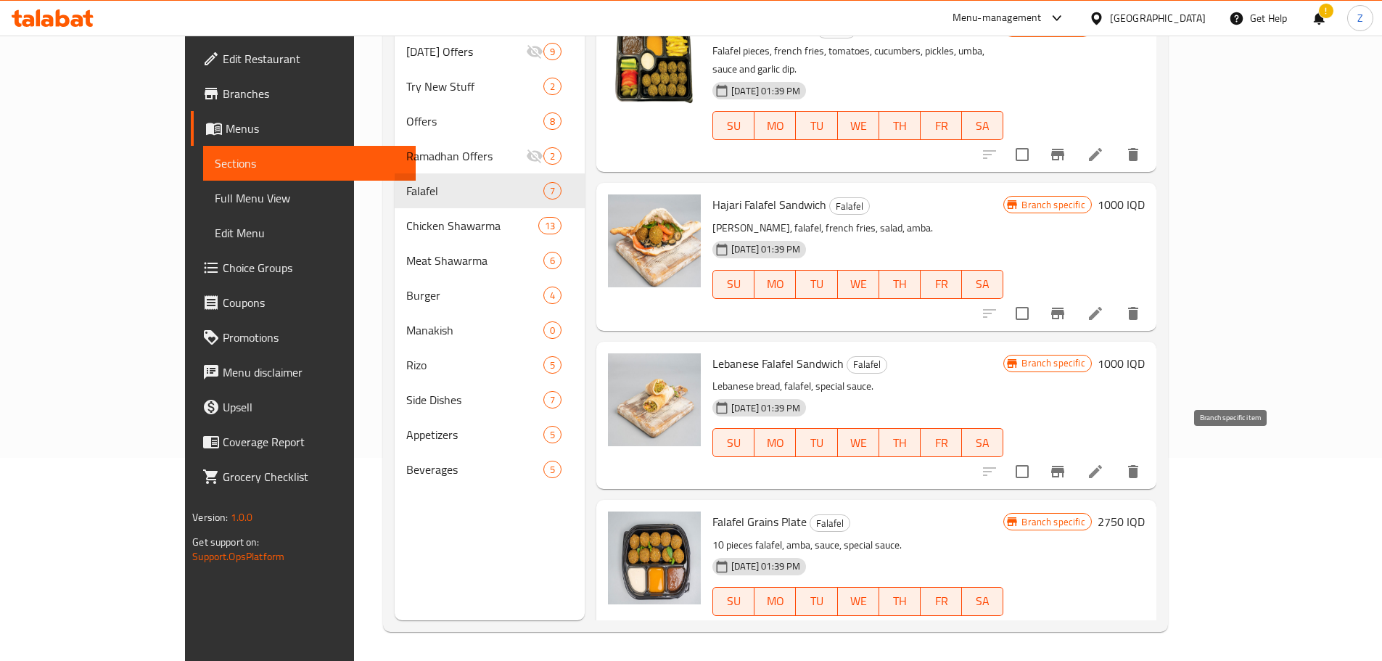
click at [1066, 463] on icon "Branch-specific-item" at bounding box center [1057, 471] width 17 height 17
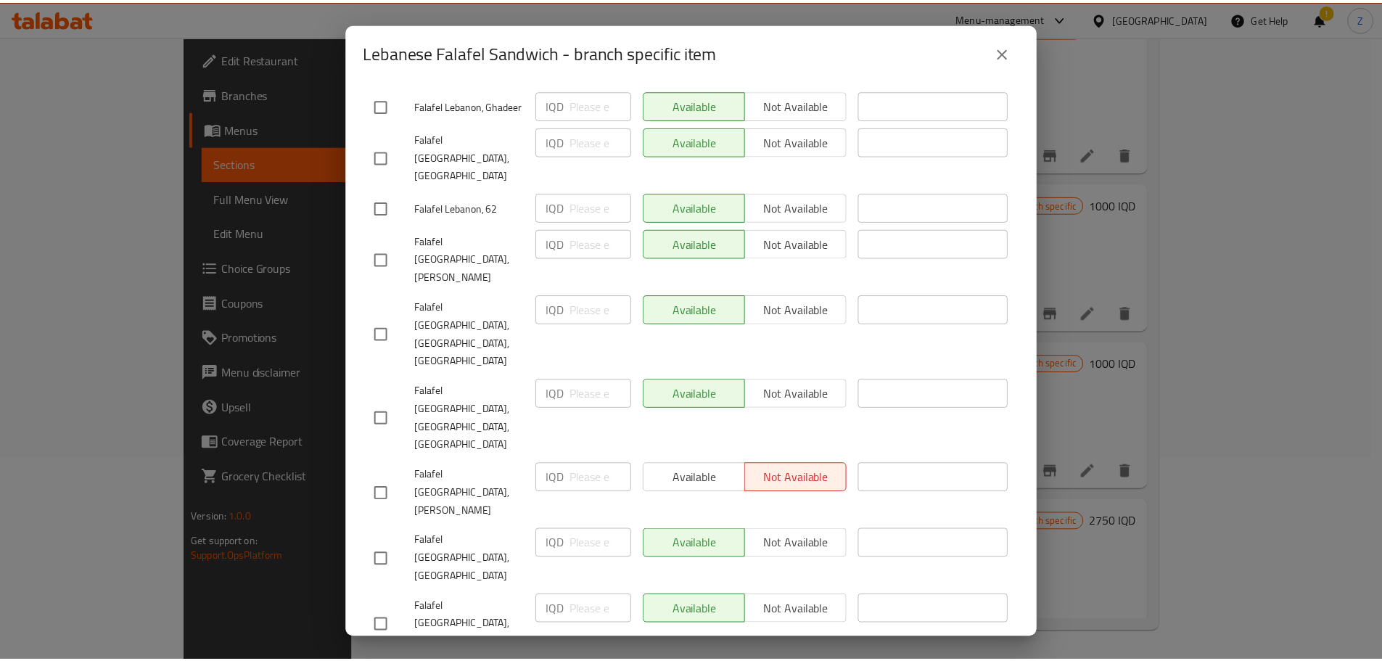
scroll to position [1268, 0]
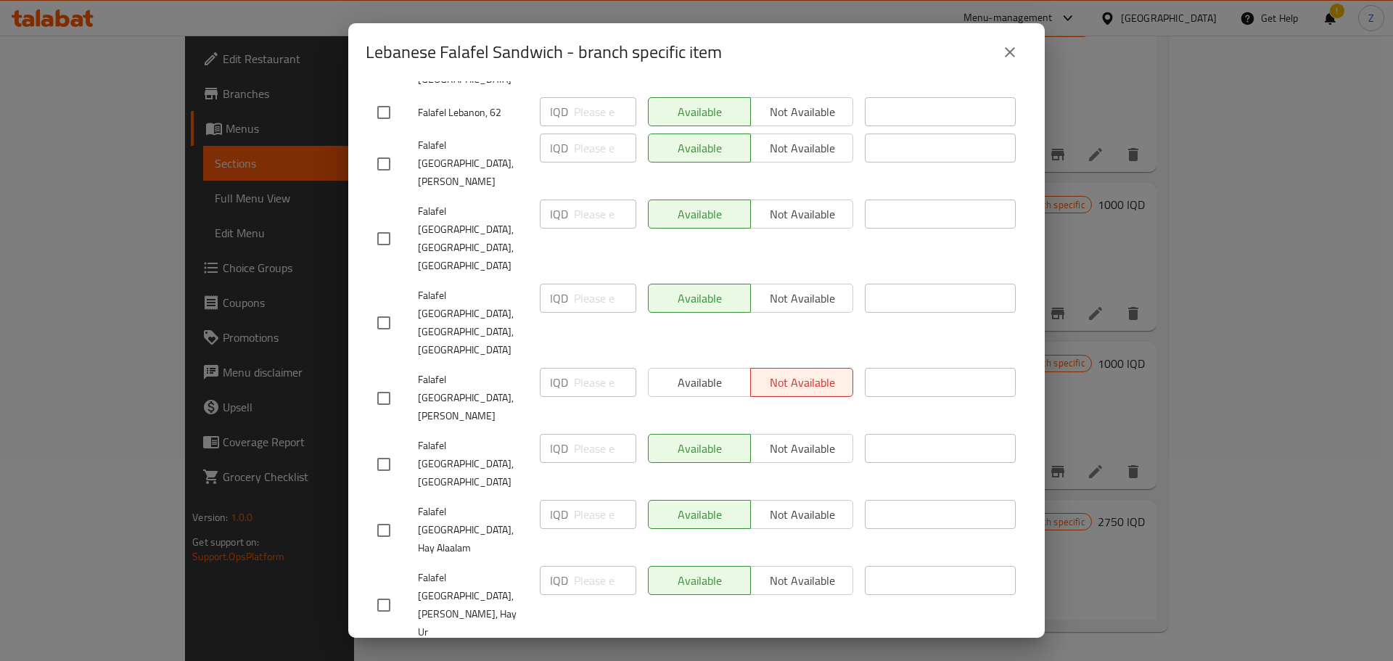
checkbox input "true"
paste input "1250"
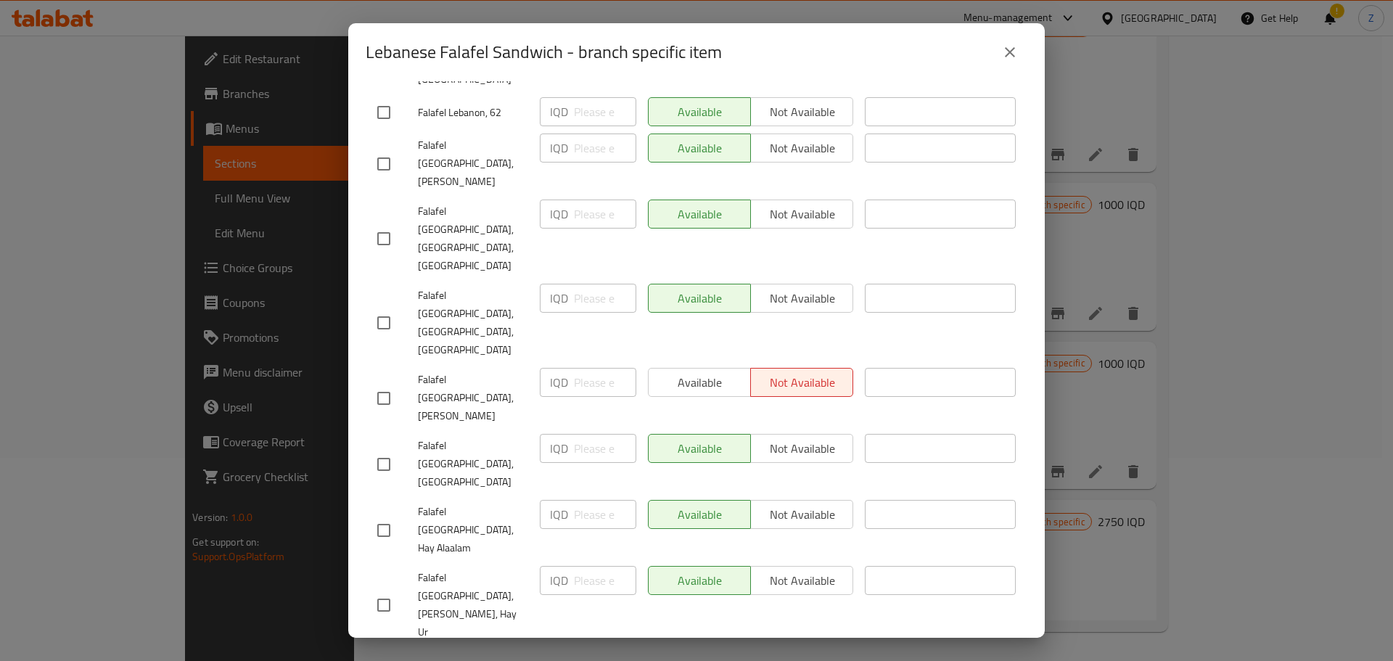
type input "1250"
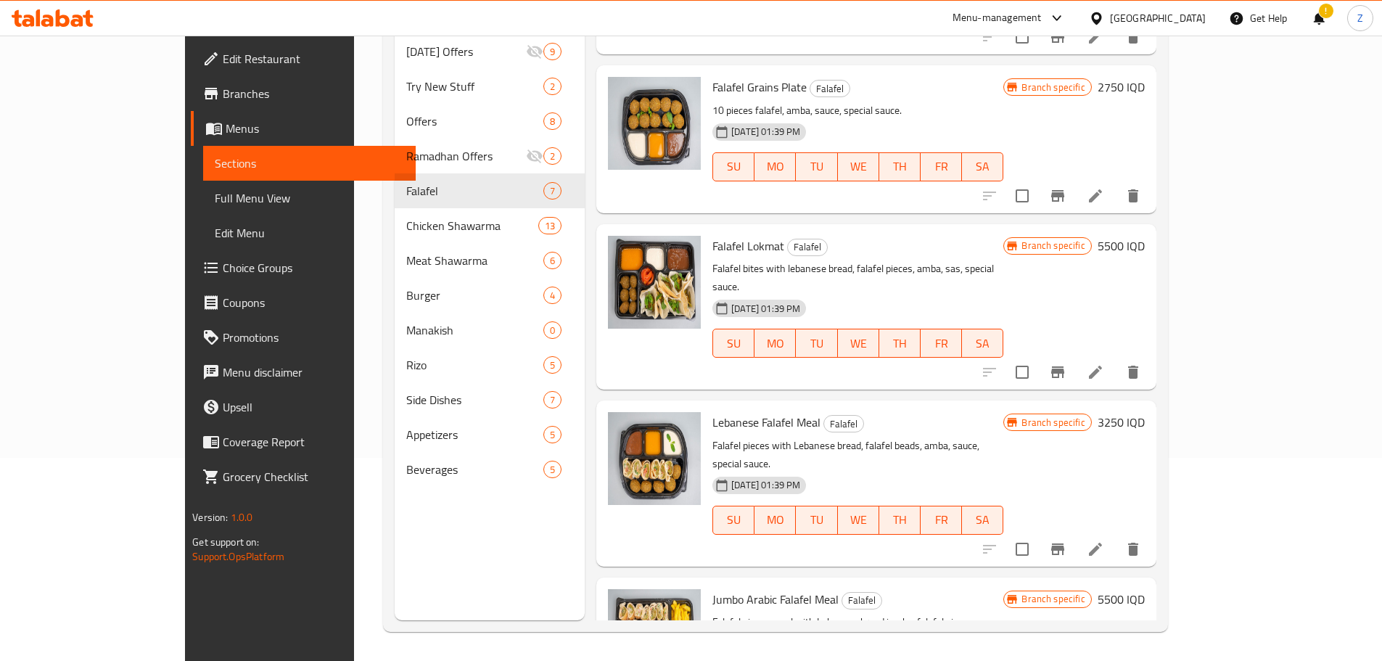
scroll to position [485, 0]
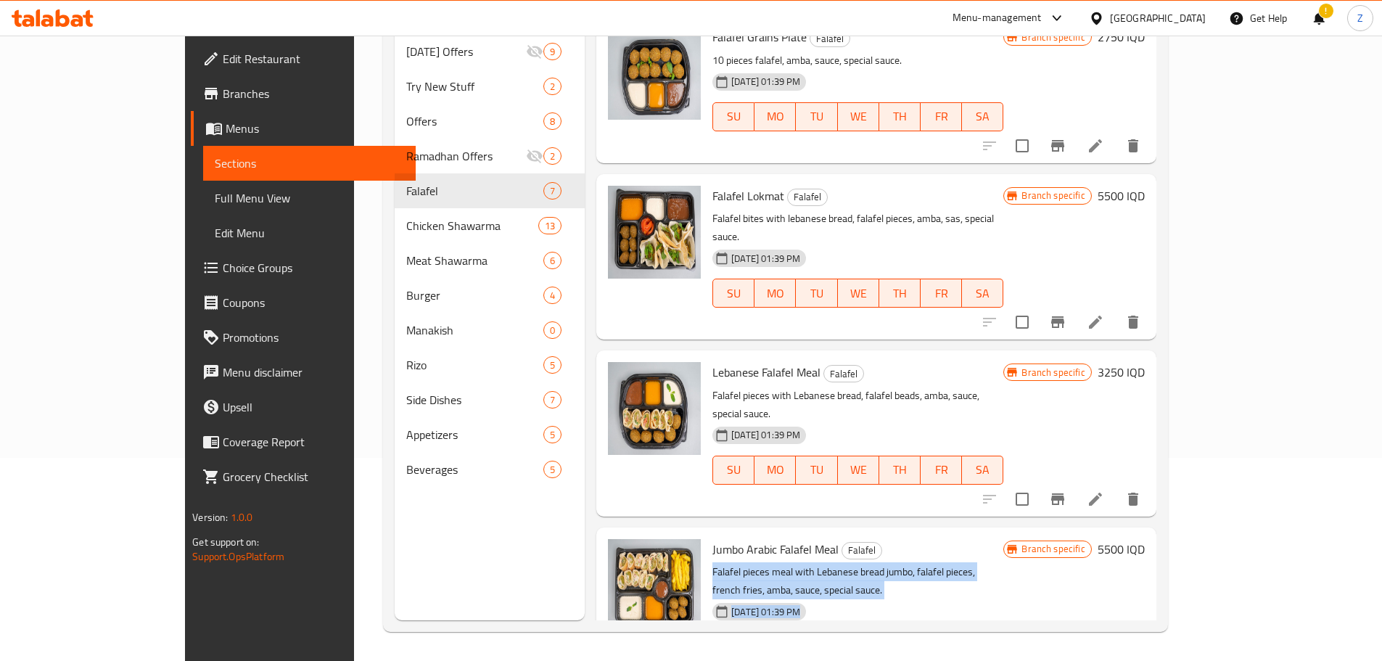
drag, startPoint x: 938, startPoint y: 485, endPoint x: 965, endPoint y: 535, distance: 56.5
click at [965, 535] on div "Jumbo Arabic Falafel Meal Falafel Falafel pieces meal with Lebanese bread jumbo…" at bounding box center [858, 610] width 302 height 154
click at [965, 597] on div "[DATE] 01:39 PM SU MO TU WE TH FR SA" at bounding box center [858, 636] width 302 height 78
drag, startPoint x: 973, startPoint y: 536, endPoint x: 960, endPoint y: 464, distance: 73.8
click at [960, 464] on div "Menu items صاج Add Sort Manage items Falafel Lebanon Dish Falafel Falafel piece…" at bounding box center [871, 289] width 572 height 661
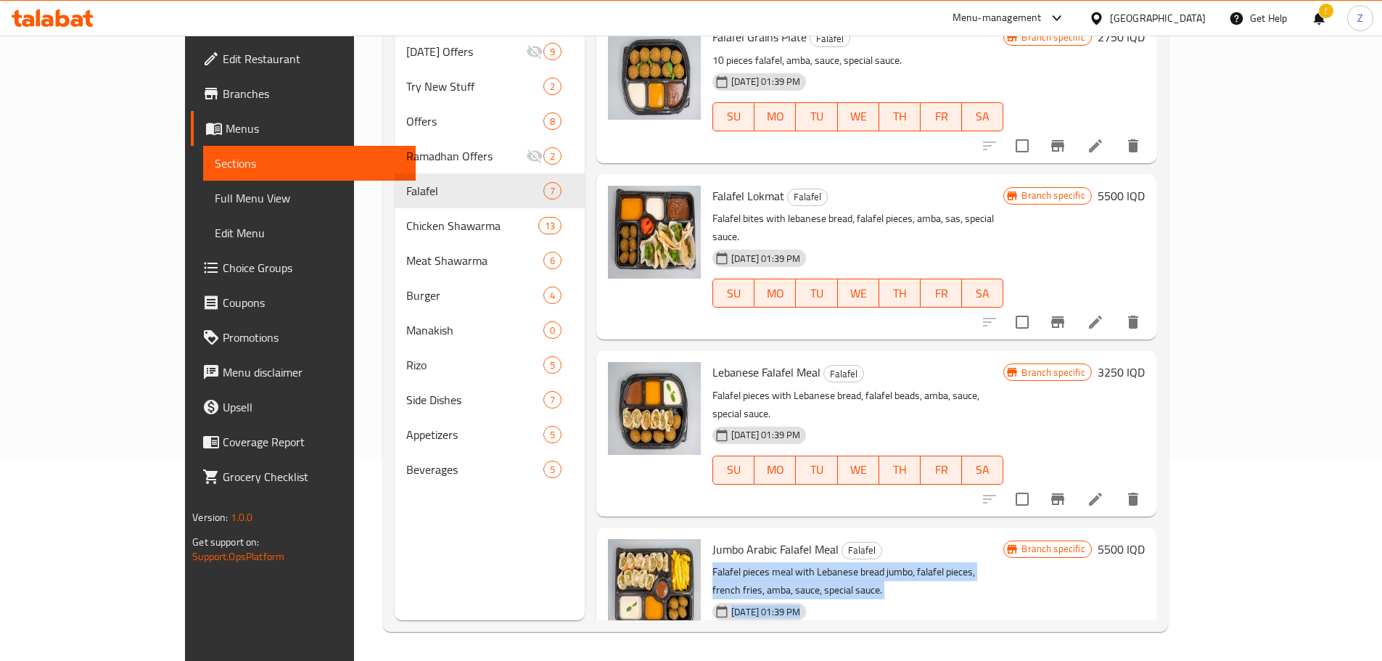
click at [970, 539] on h6 "Jumbo Arabic Falafel Meal Falafel" at bounding box center [857, 549] width 291 height 20
click at [975, 533] on div "Jumbo Arabic Falafel Meal Falafel Falafel pieces meal with Lebanese bread jumbo…" at bounding box center [858, 610] width 302 height 154
click at [975, 563] on p "Falafel pieces meal with Lebanese bread jumbo, falafel pieces, french fries, am…" at bounding box center [857, 581] width 291 height 36
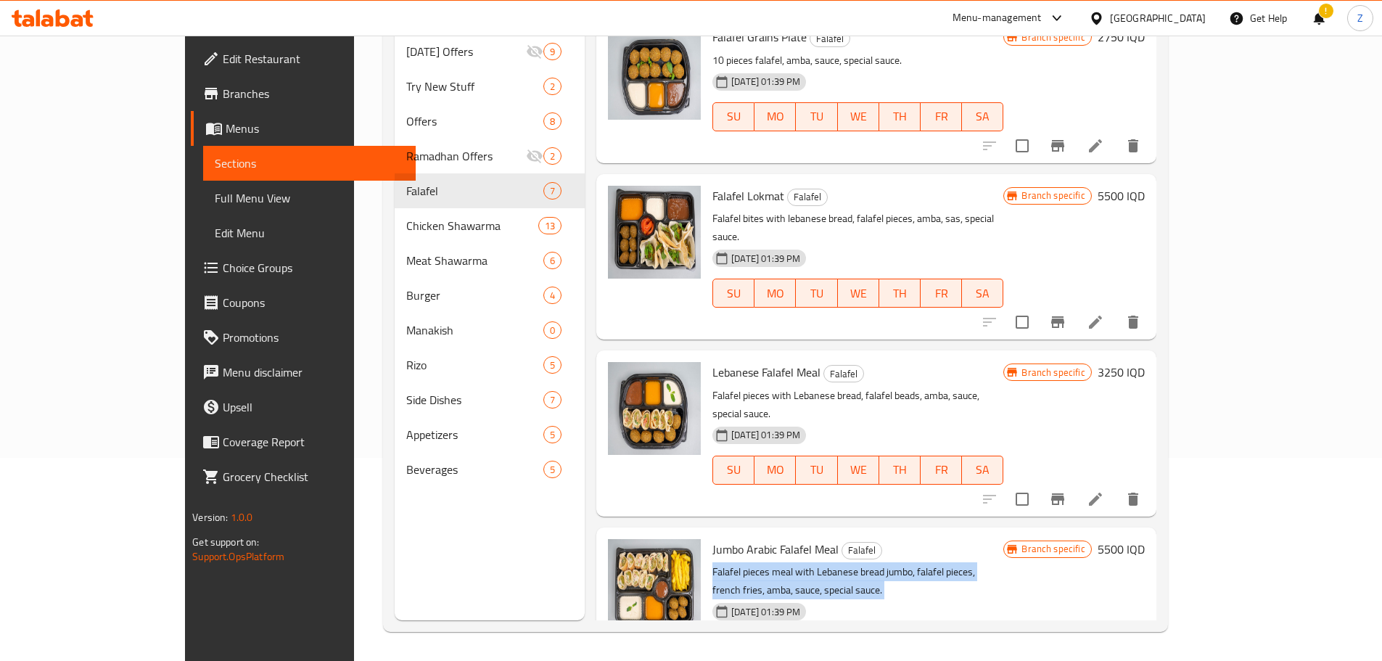
click at [975, 563] on p "Falafel pieces meal with Lebanese bread jumbo, falafel pieces, french fries, am…" at bounding box center [857, 581] width 291 height 36
click at [968, 539] on h6 "Jumbo Arabic Falafel Meal Falafel" at bounding box center [857, 549] width 291 height 20
drag, startPoint x: 960, startPoint y: 481, endPoint x: 969, endPoint y: 518, distance: 38.2
click at [969, 533] on div "Jumbo Arabic Falafel Meal Falafel Falafel pieces meal with Lebanese bread jumbo…" at bounding box center [858, 610] width 302 height 154
drag, startPoint x: 969, startPoint y: 527, endPoint x: 1039, endPoint y: 519, distance: 70.2
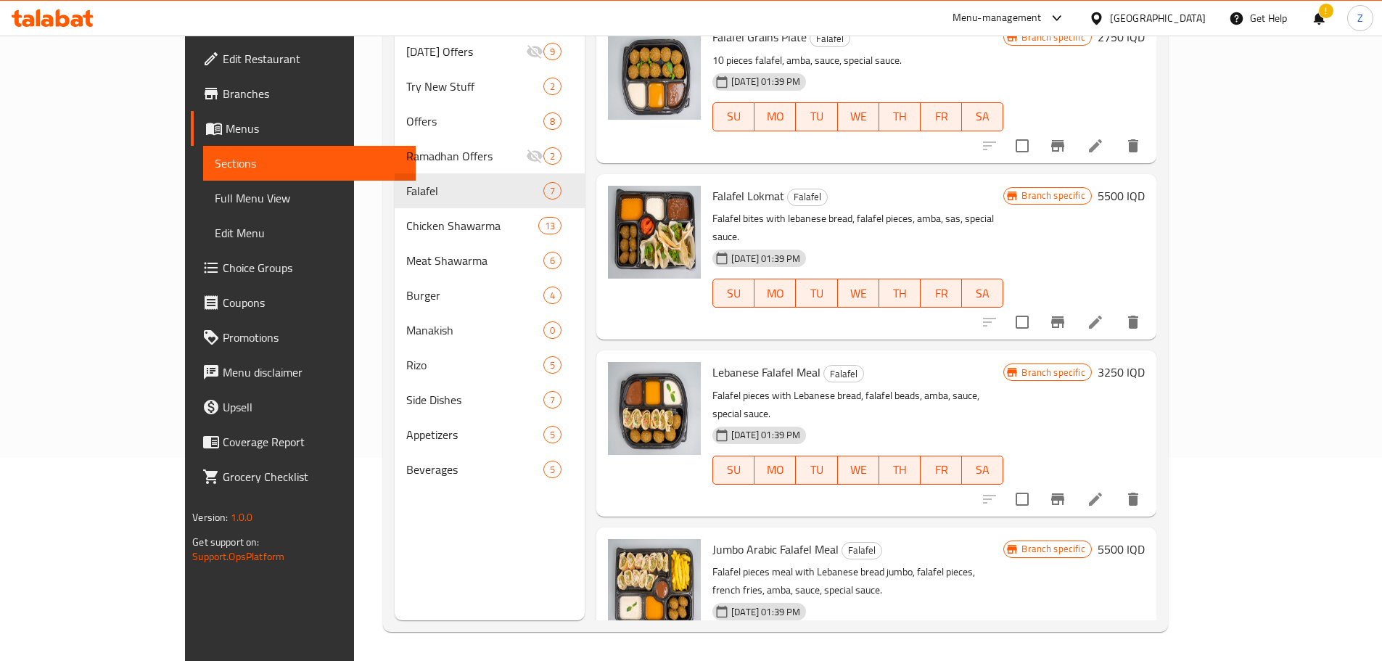
click at [969, 597] on div "[DATE] 01:39 PM SU MO TU WE TH FR SA" at bounding box center [858, 636] width 302 height 78
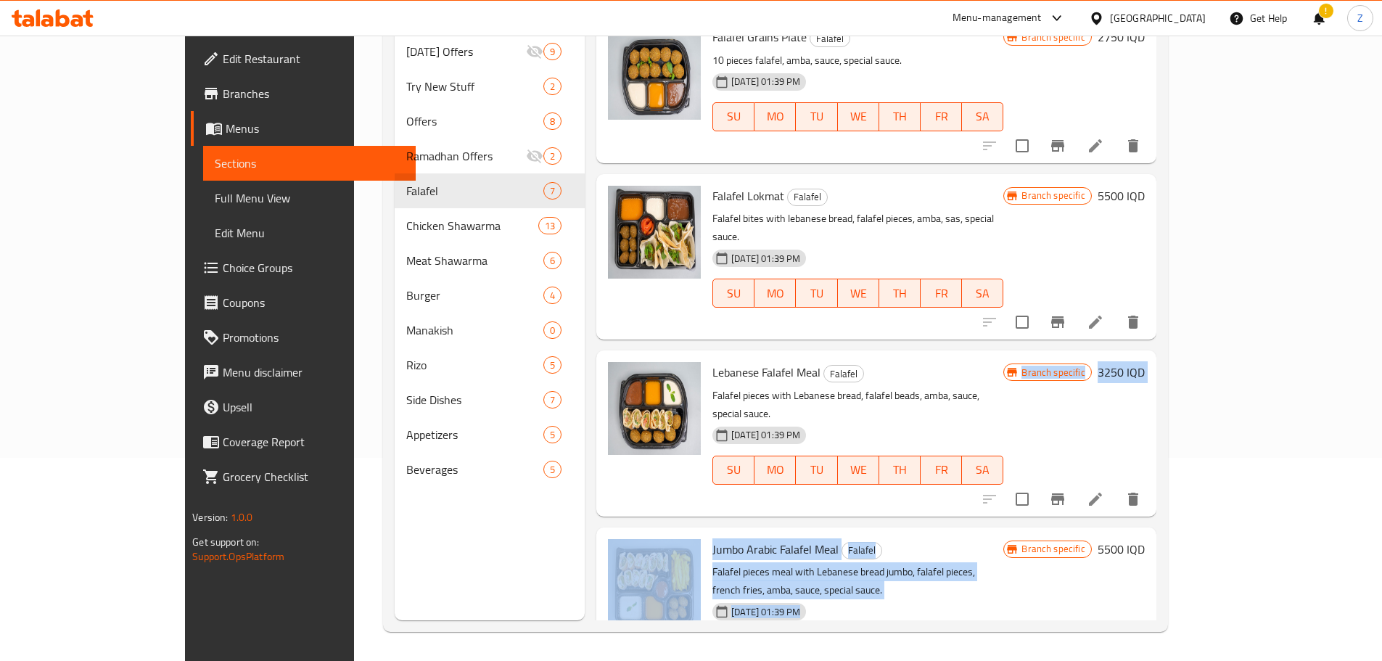
drag, startPoint x: 1128, startPoint y: 527, endPoint x: 1089, endPoint y: 457, distance: 79.9
click at [1003, 539] on h6 "Jumbo Arabic Falafel Meal Falafel" at bounding box center [857, 549] width 291 height 20
drag, startPoint x: 1076, startPoint y: 538, endPoint x: 1053, endPoint y: 454, distance: 87.3
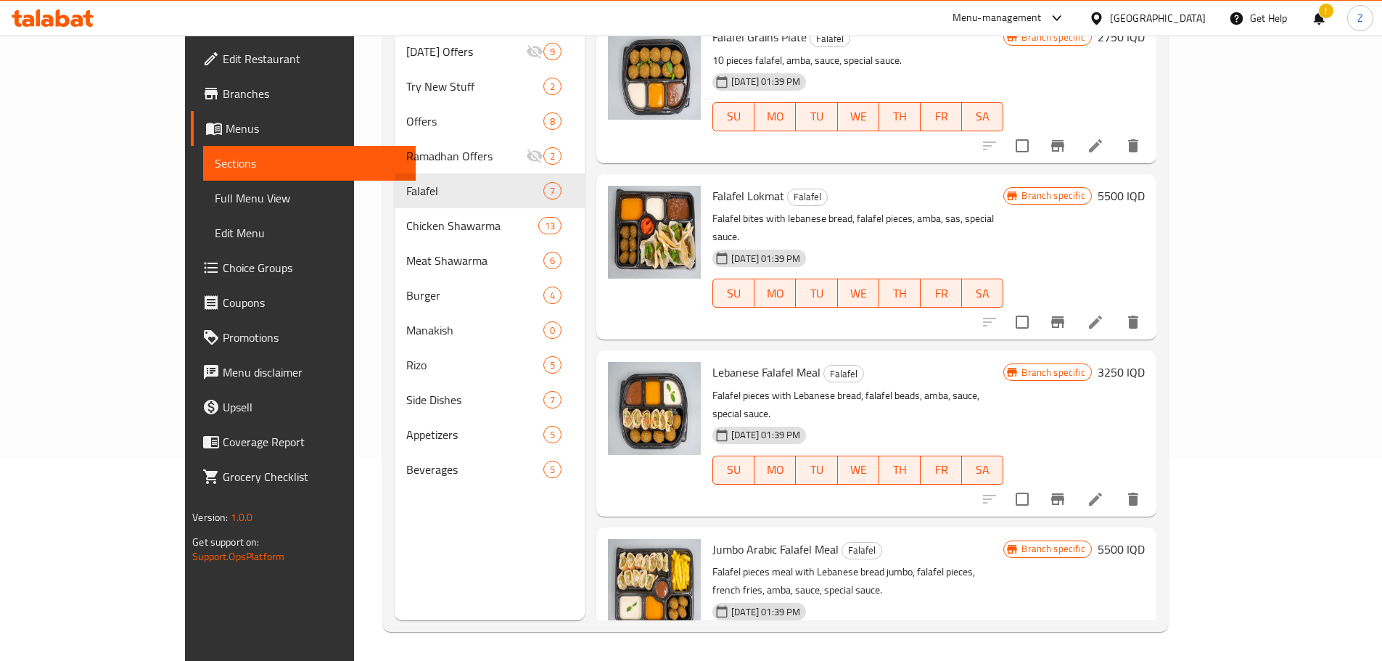
click at [1009, 454] on div "Lebanese Falafel Meal Falafel Falafel pieces with Lebanese bread, falafel beads…" at bounding box center [858, 433] width 302 height 154
drag, startPoint x: 1060, startPoint y: 480, endPoint x: 1101, endPoint y: 591, distance: 118.4
click at [1101, 591] on div "Menu items صاج Add Sort Manage items Falafel Lebanon Dish Falafel Falafel piece…" at bounding box center [871, 289] width 572 height 661
click at [1009, 608] on div "Jumbo Arabic Falafel Meal Falafel Falafel pieces meal with Lebanese bread jumbo…" at bounding box center [858, 610] width 302 height 154
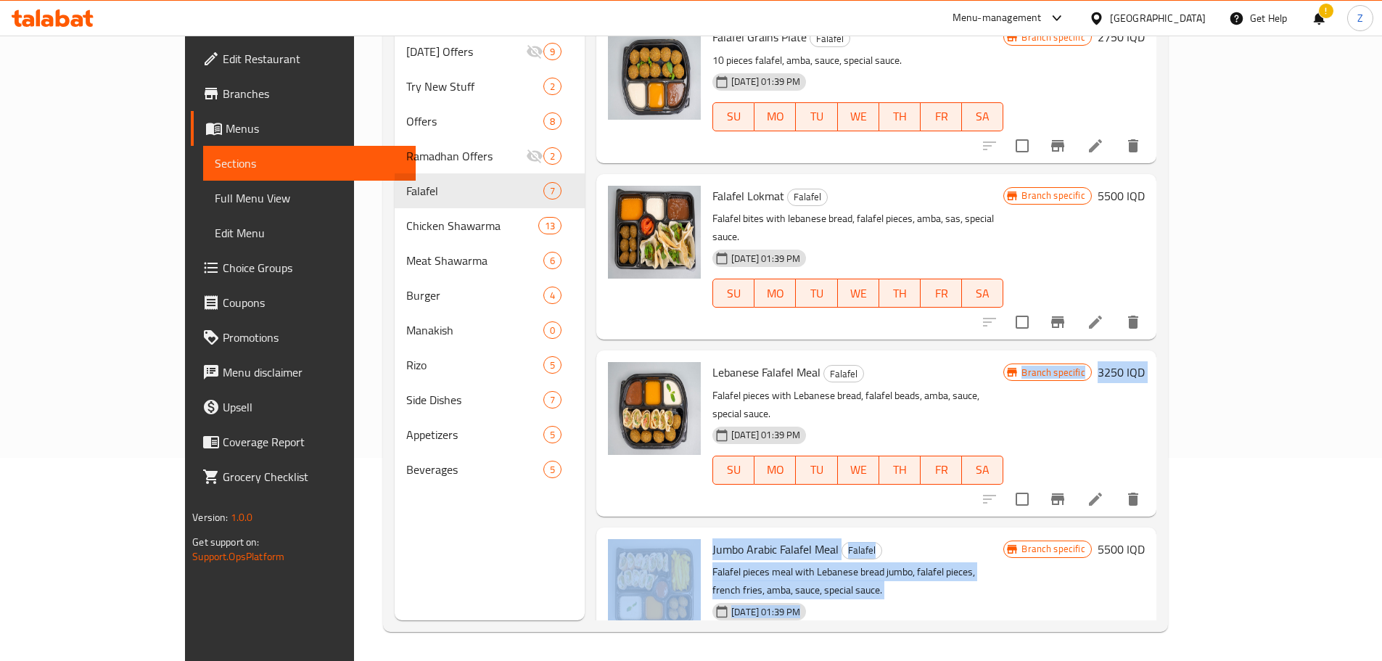
drag, startPoint x: 1128, startPoint y: 611, endPoint x: 1026, endPoint y: 458, distance: 183.1
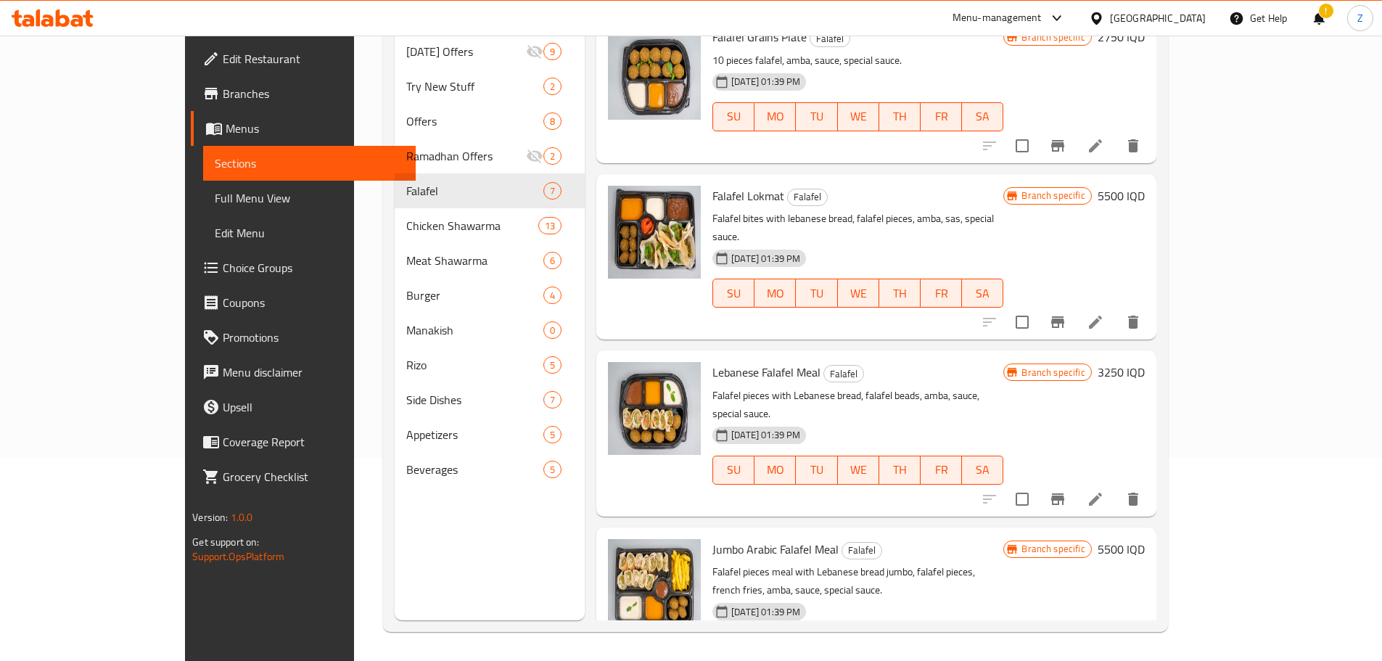
click at [1026, 458] on div "Lebanese Falafel Meal Falafel Falafel pieces with Lebanese bread, falafel beads…" at bounding box center [876, 432] width 560 height 165
drag, startPoint x: 1016, startPoint y: 480, endPoint x: 1045, endPoint y: 607, distance: 130.1
click at [1009, 606] on div "Jumbo Arabic Falafel Meal Falafel Falafel pieces meal with Lebanese bread jumbo…" at bounding box center [858, 610] width 302 height 154
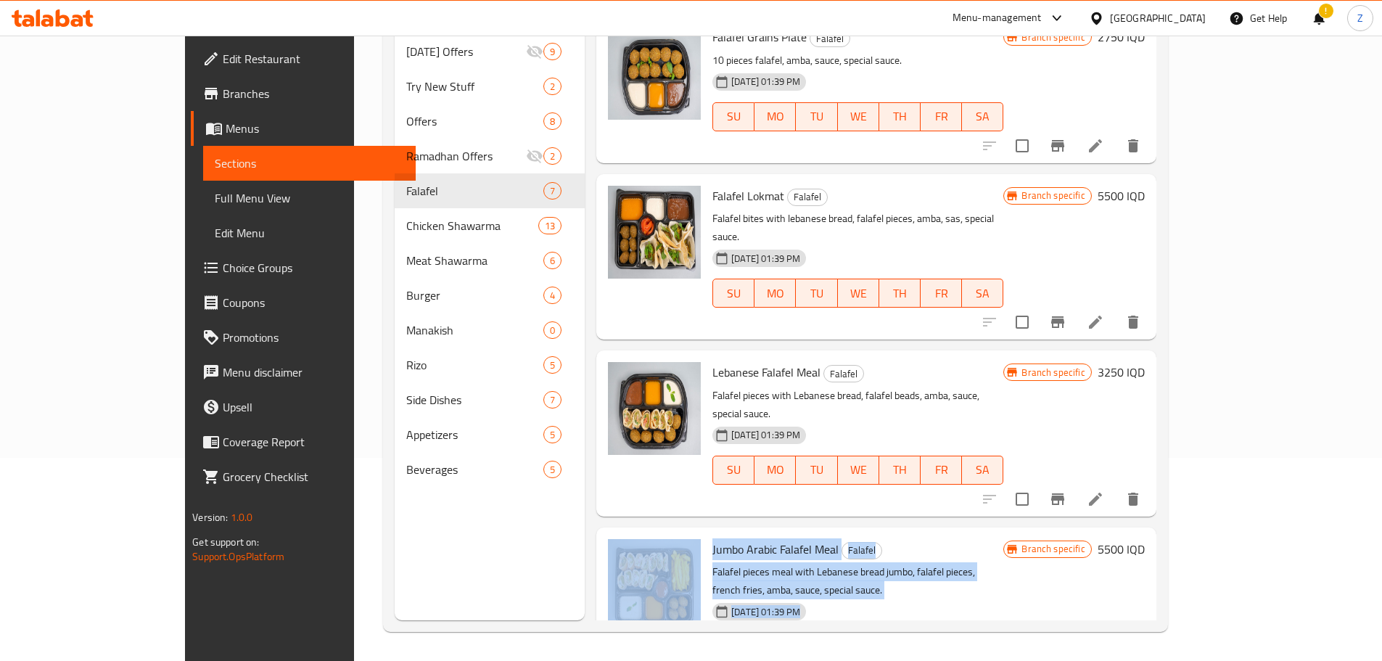
drag, startPoint x: 550, startPoint y: 468, endPoint x: 757, endPoint y: 593, distance: 241.5
click at [757, 593] on div "Menu items صاج Add Sort Manage items Falafel Lebanon Dish Falafel Falafel piece…" at bounding box center [871, 289] width 572 height 661
click at [833, 597] on div "[DATE] 01:39 PM SU MO TU WE TH FR SA" at bounding box center [858, 636] width 302 height 78
